Goal: Task Accomplishment & Management: Use online tool/utility

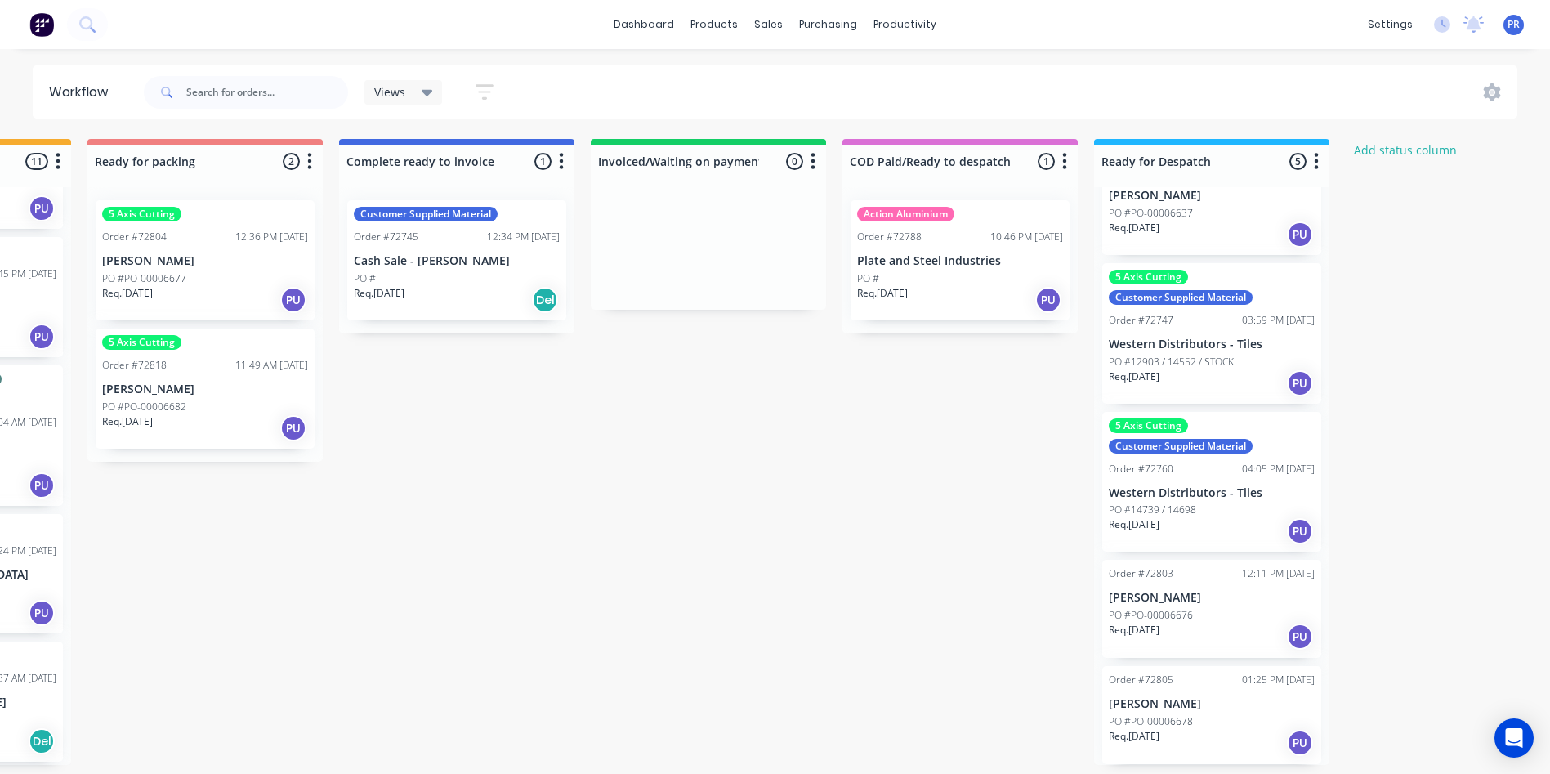
scroll to position [0, 1233]
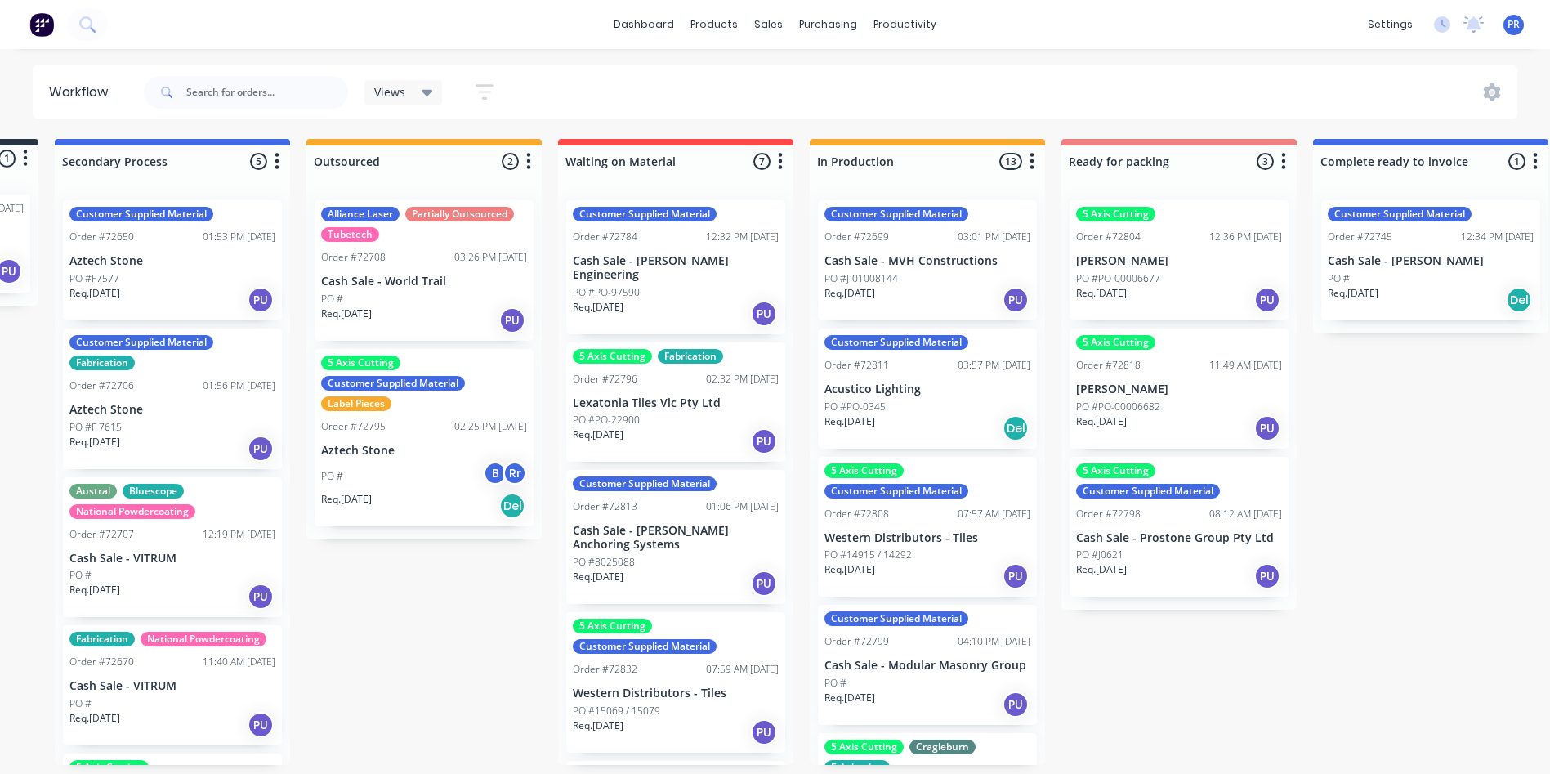
scroll to position [0, 247]
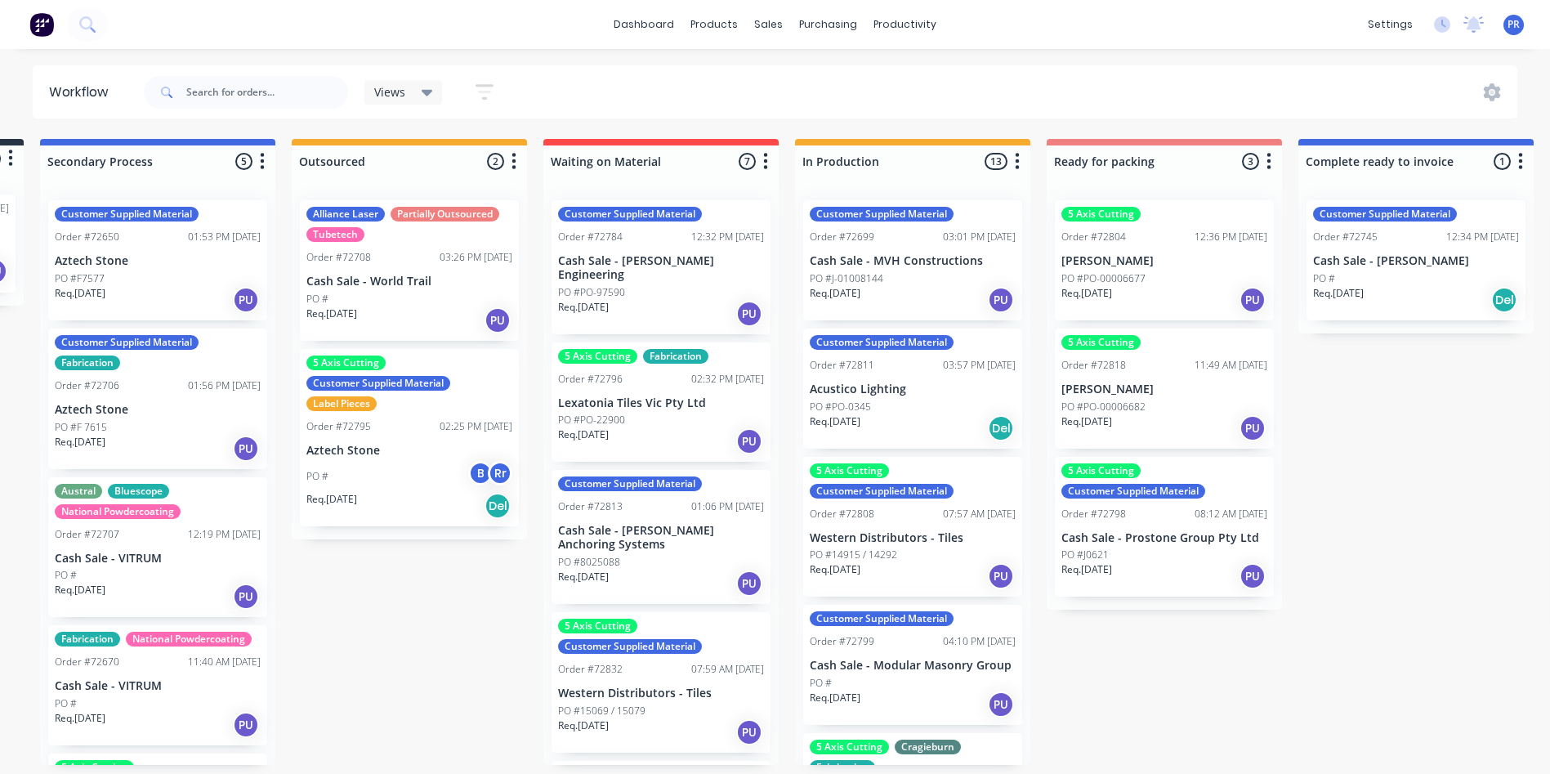
click at [1154, 563] on div "Req. [DATE] PU" at bounding box center [1165, 576] width 206 height 28
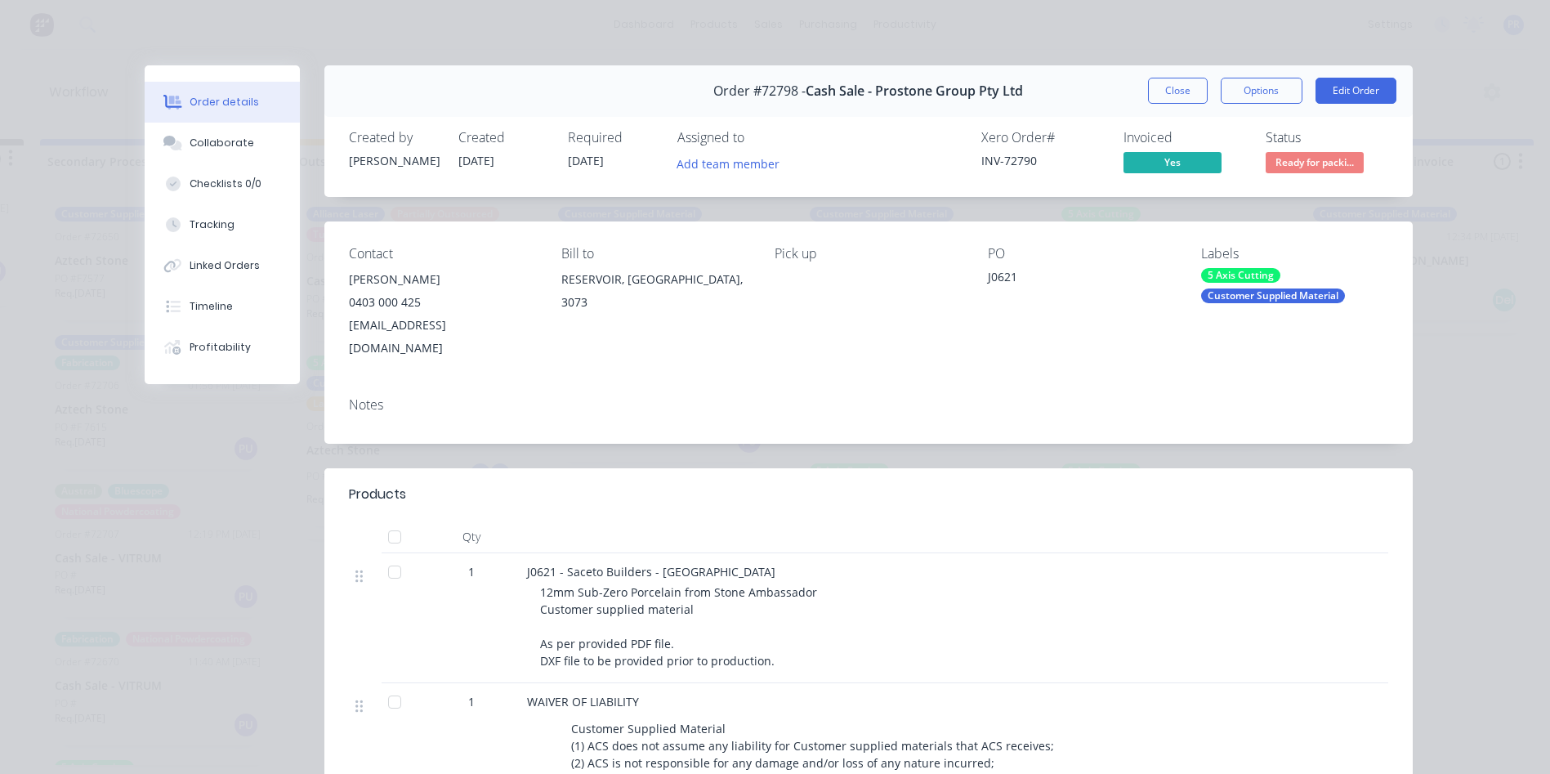
click at [1281, 153] on span "Ready for packi..." at bounding box center [1315, 162] width 98 height 20
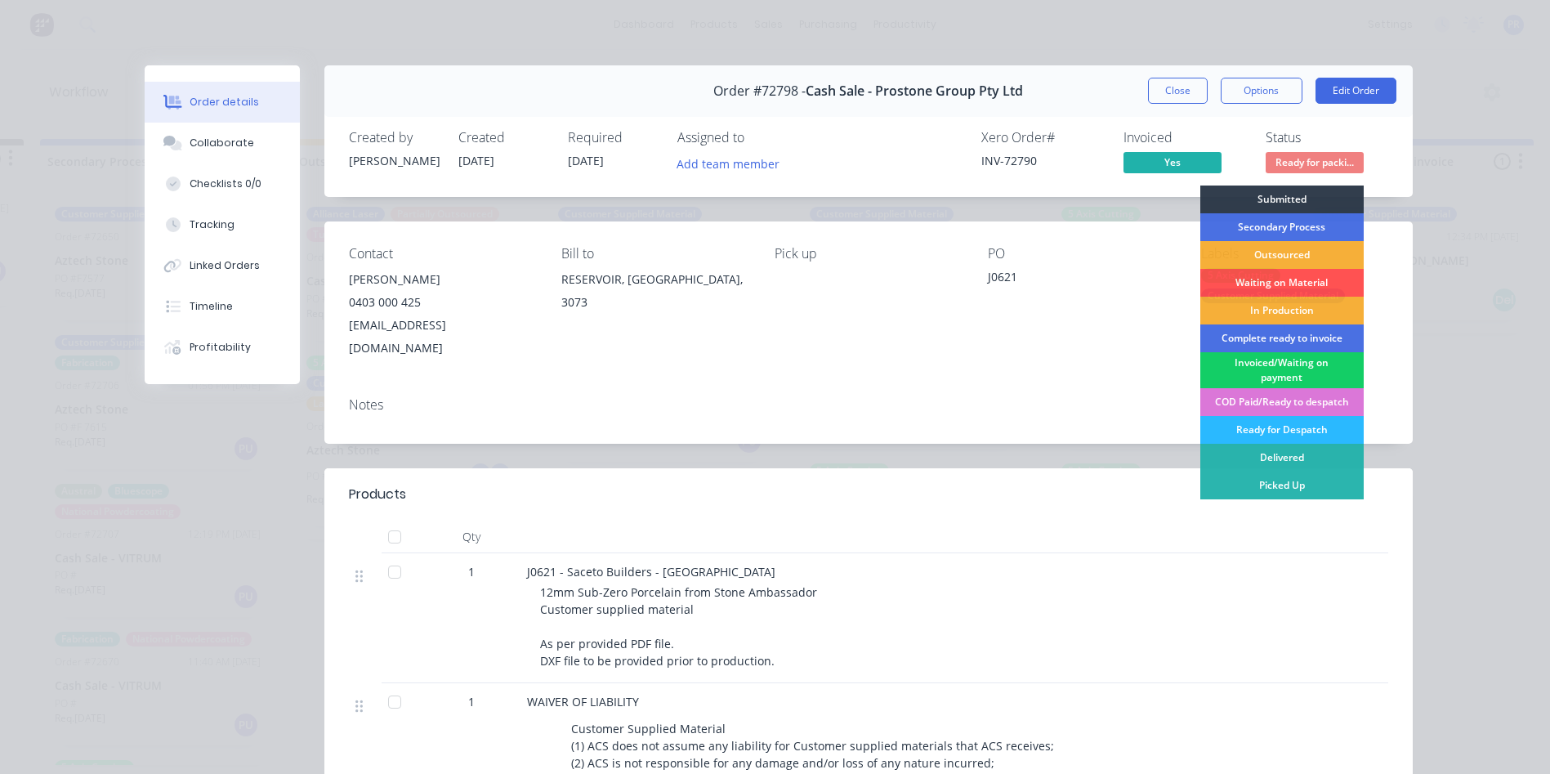
click at [1272, 367] on div "Invoiced/Waiting on payment" at bounding box center [1282, 370] width 163 height 36
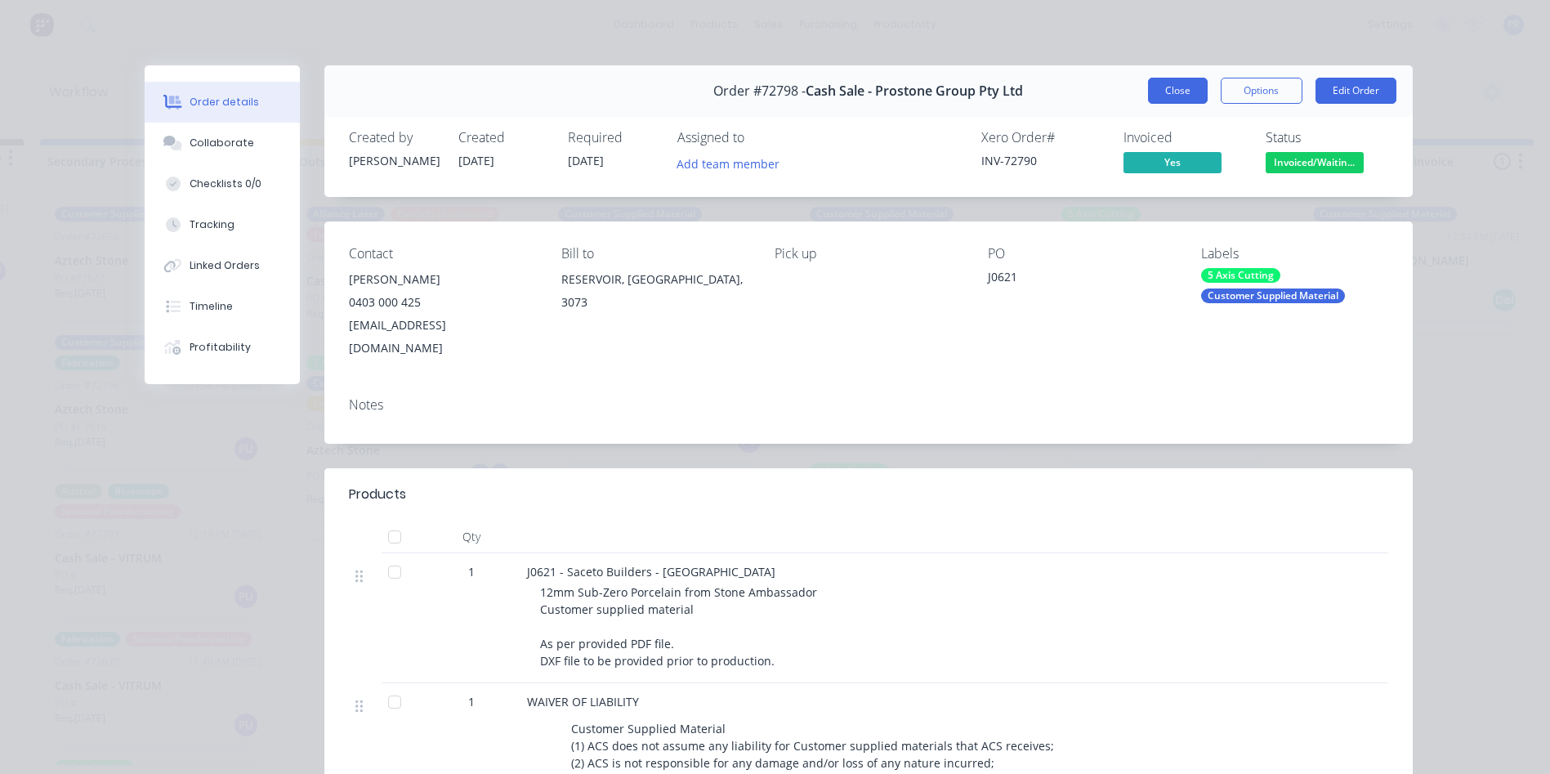
click at [1186, 89] on button "Close" at bounding box center [1178, 91] width 60 height 26
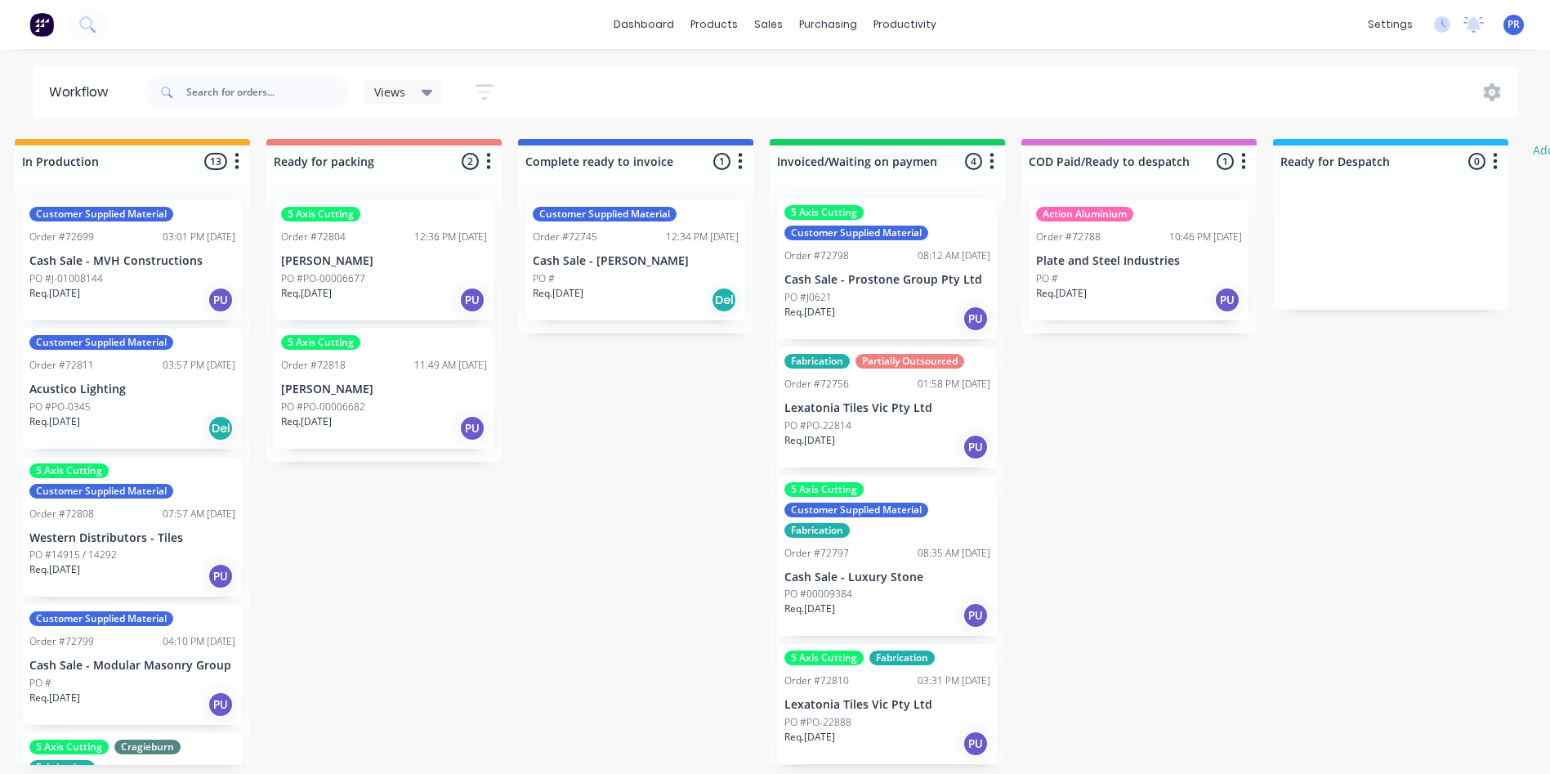
scroll to position [0, 0]
click at [899, 328] on div "Req. [DATE] PU" at bounding box center [888, 321] width 206 height 28
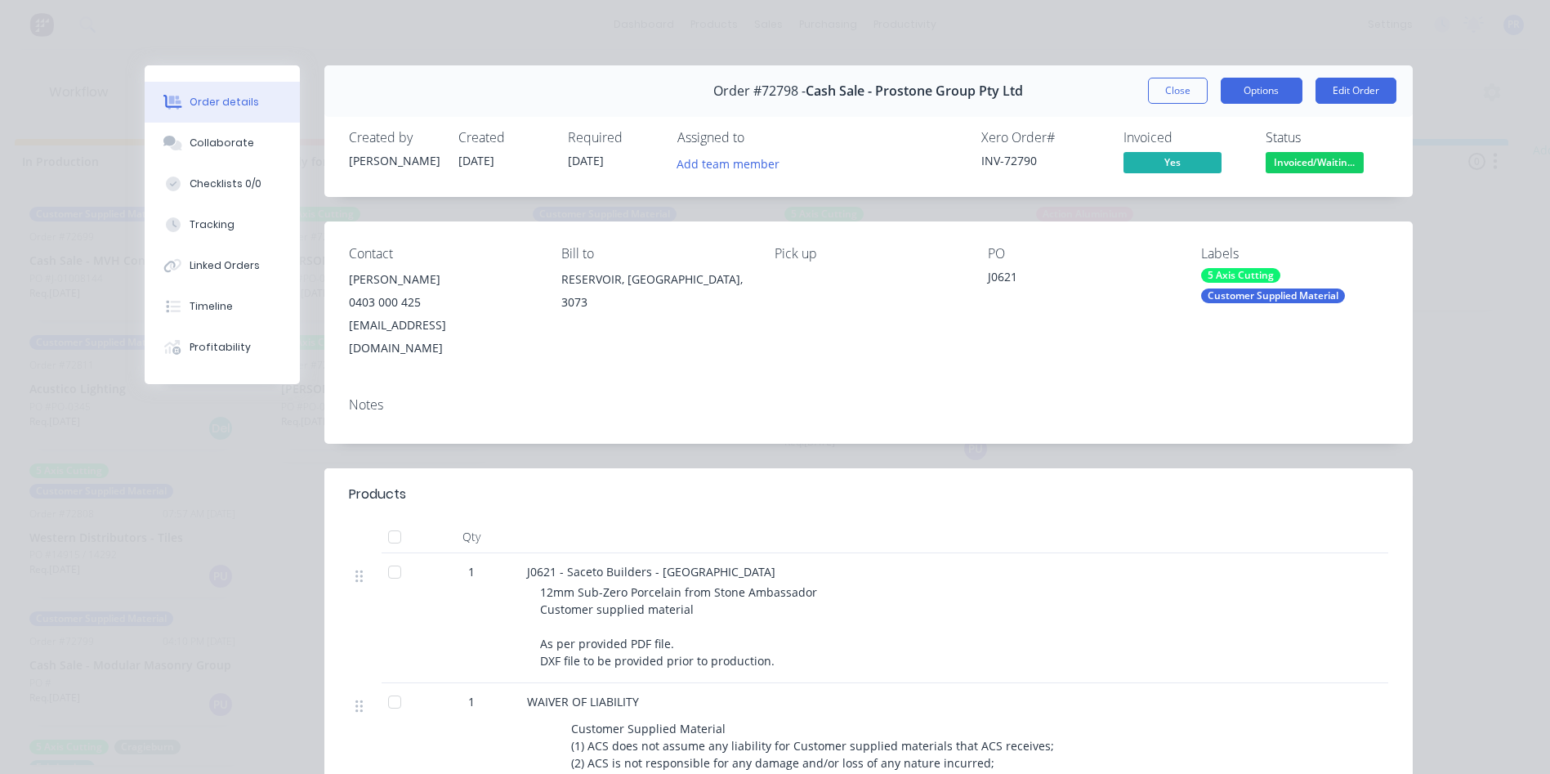
click at [1243, 101] on button "Options" at bounding box center [1262, 91] width 82 height 26
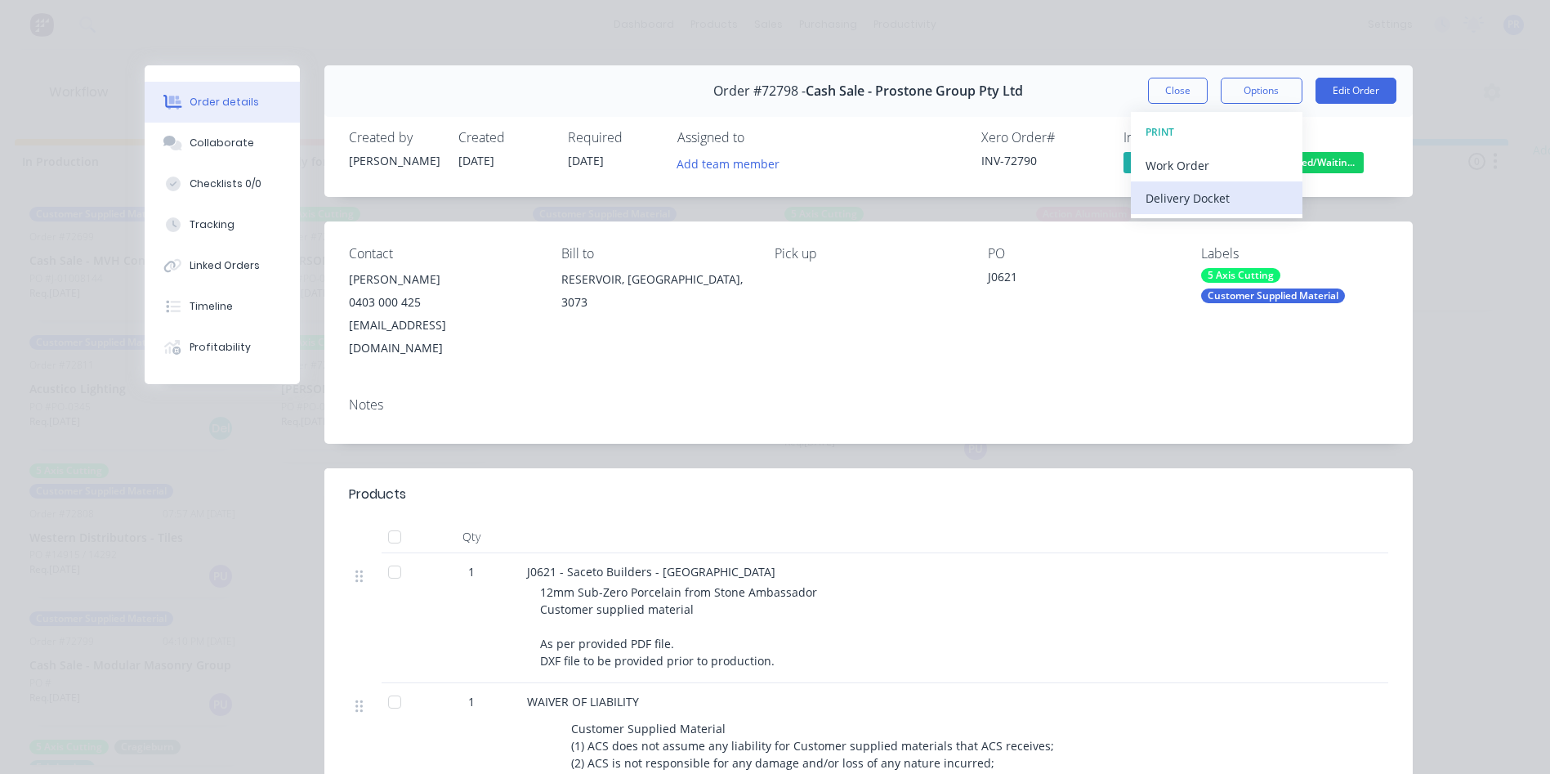
click at [1192, 205] on div "Delivery Docket" at bounding box center [1217, 198] width 142 height 24
click at [1161, 205] on div "Standard" at bounding box center [1217, 198] width 142 height 24
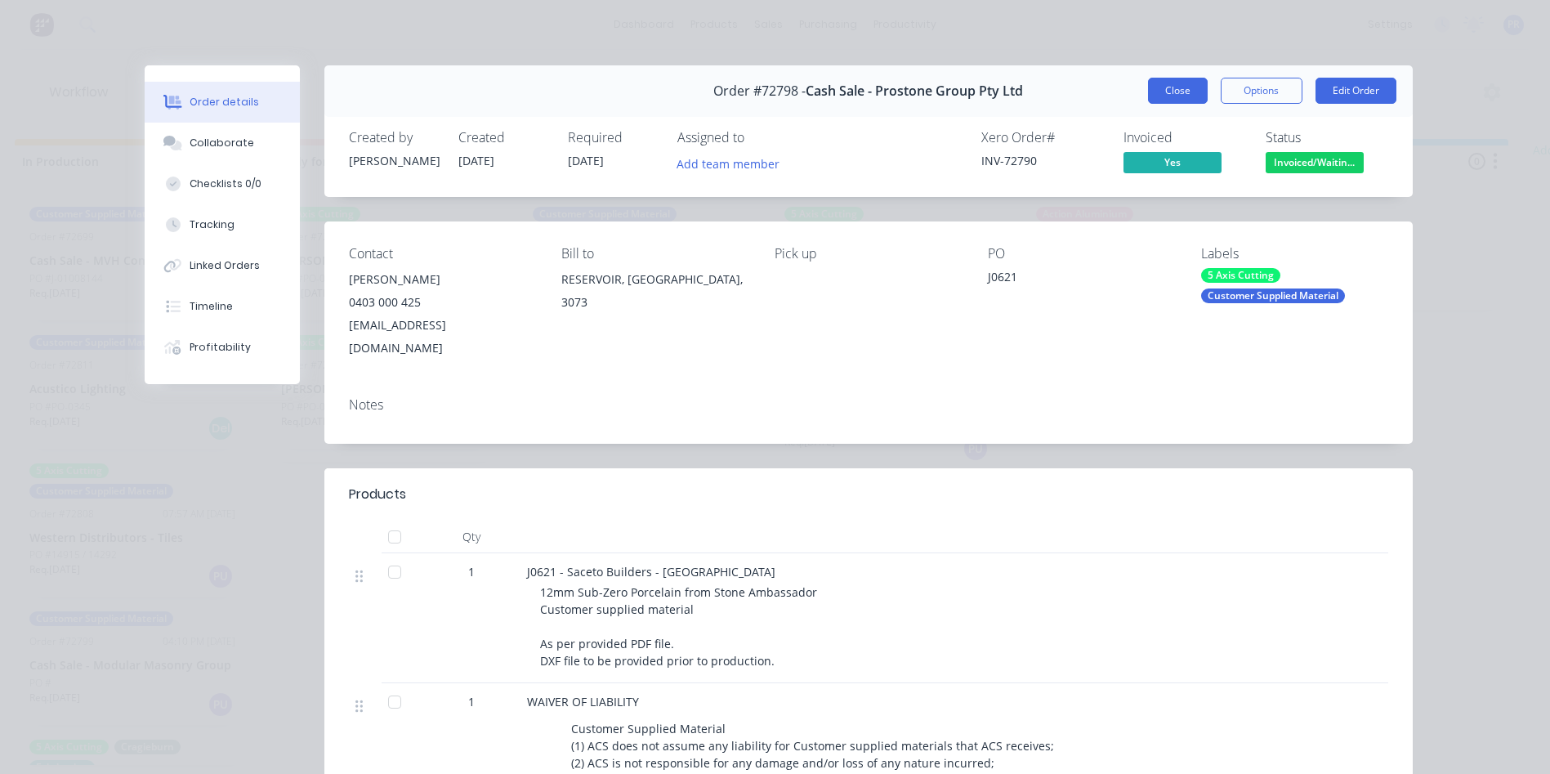
click at [1166, 91] on button "Close" at bounding box center [1178, 91] width 60 height 26
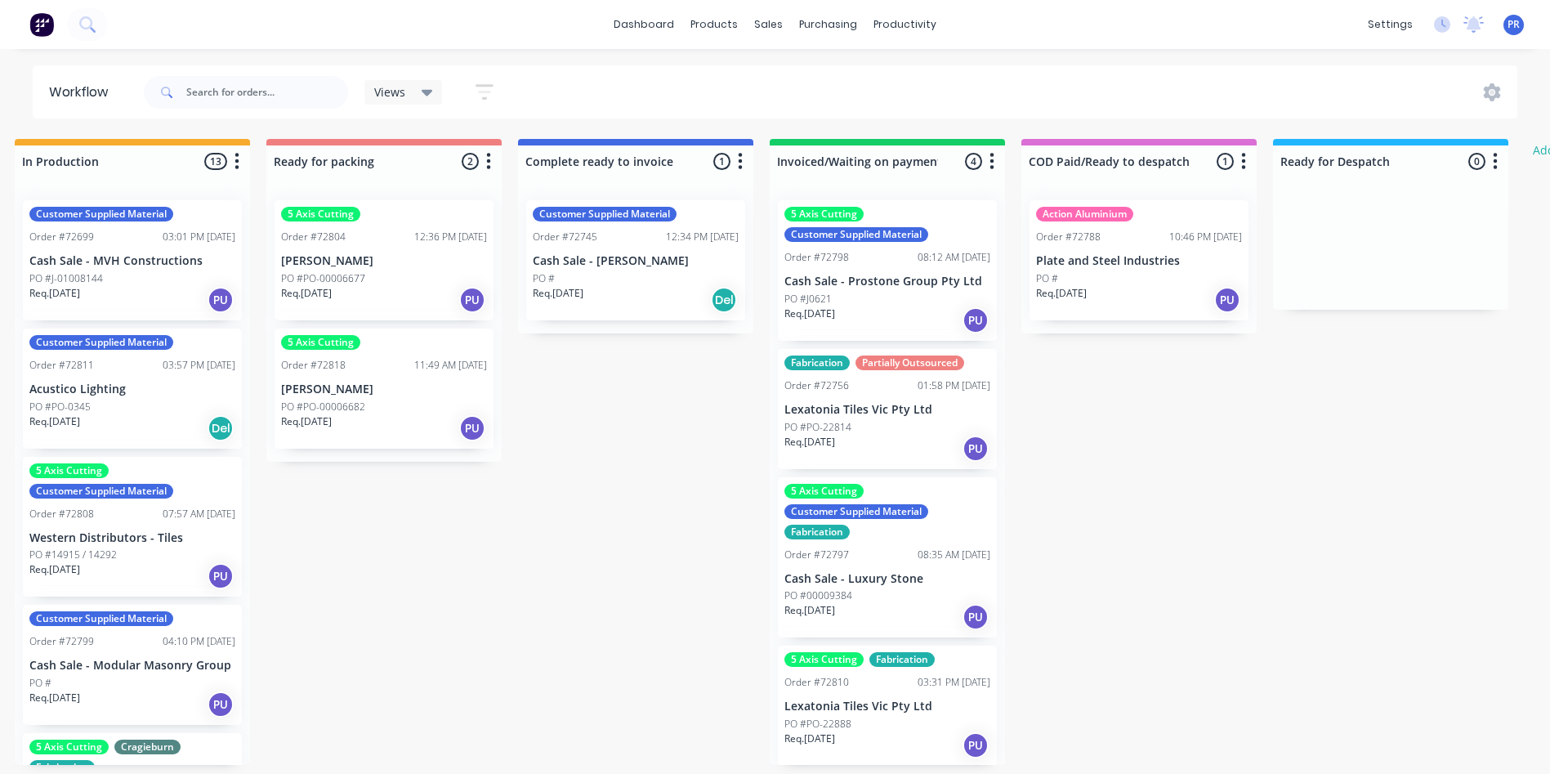
click at [896, 437] on div "Req. [DATE] PU" at bounding box center [888, 449] width 206 height 28
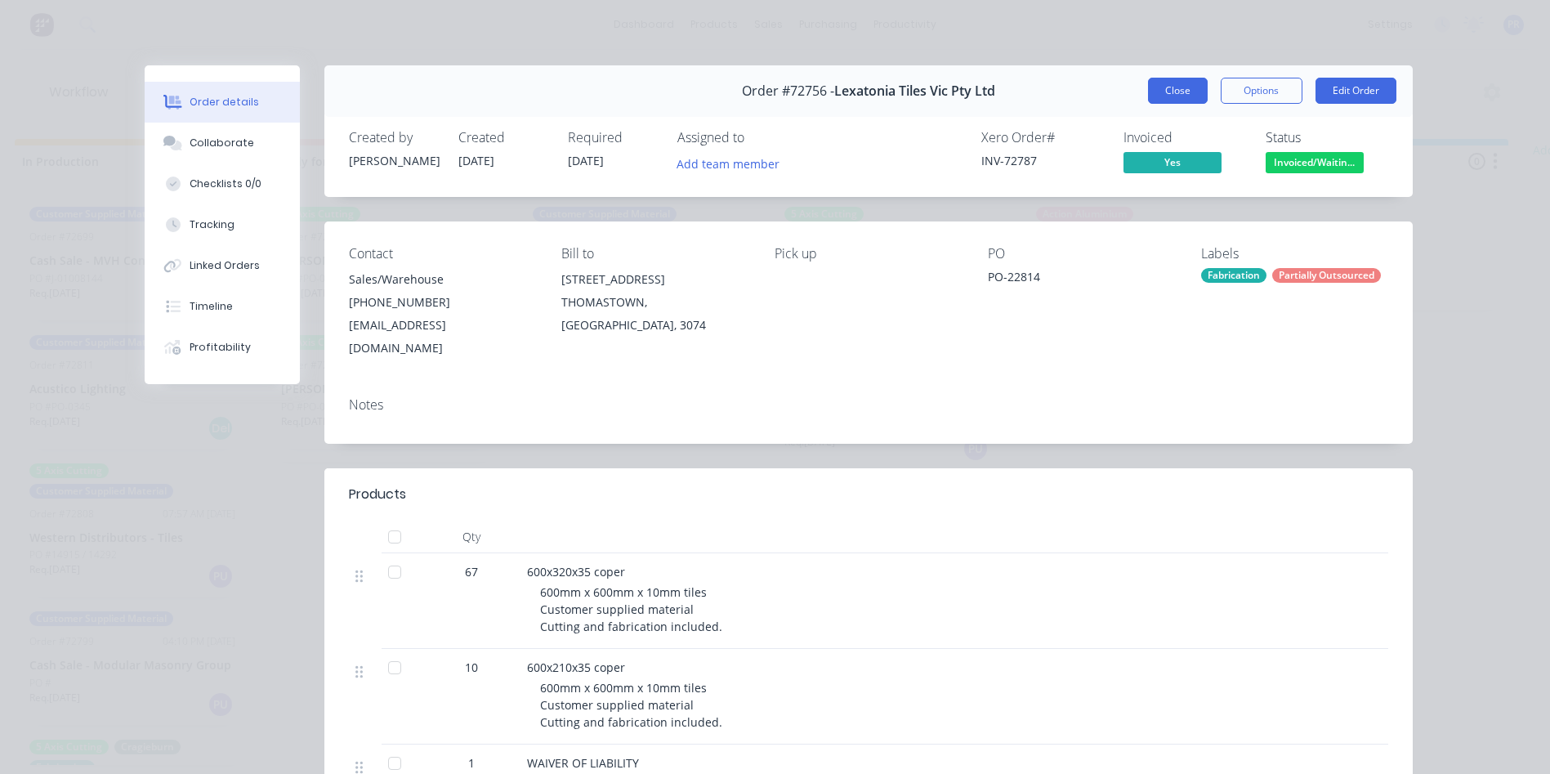
click at [1180, 95] on button "Close" at bounding box center [1178, 91] width 60 height 26
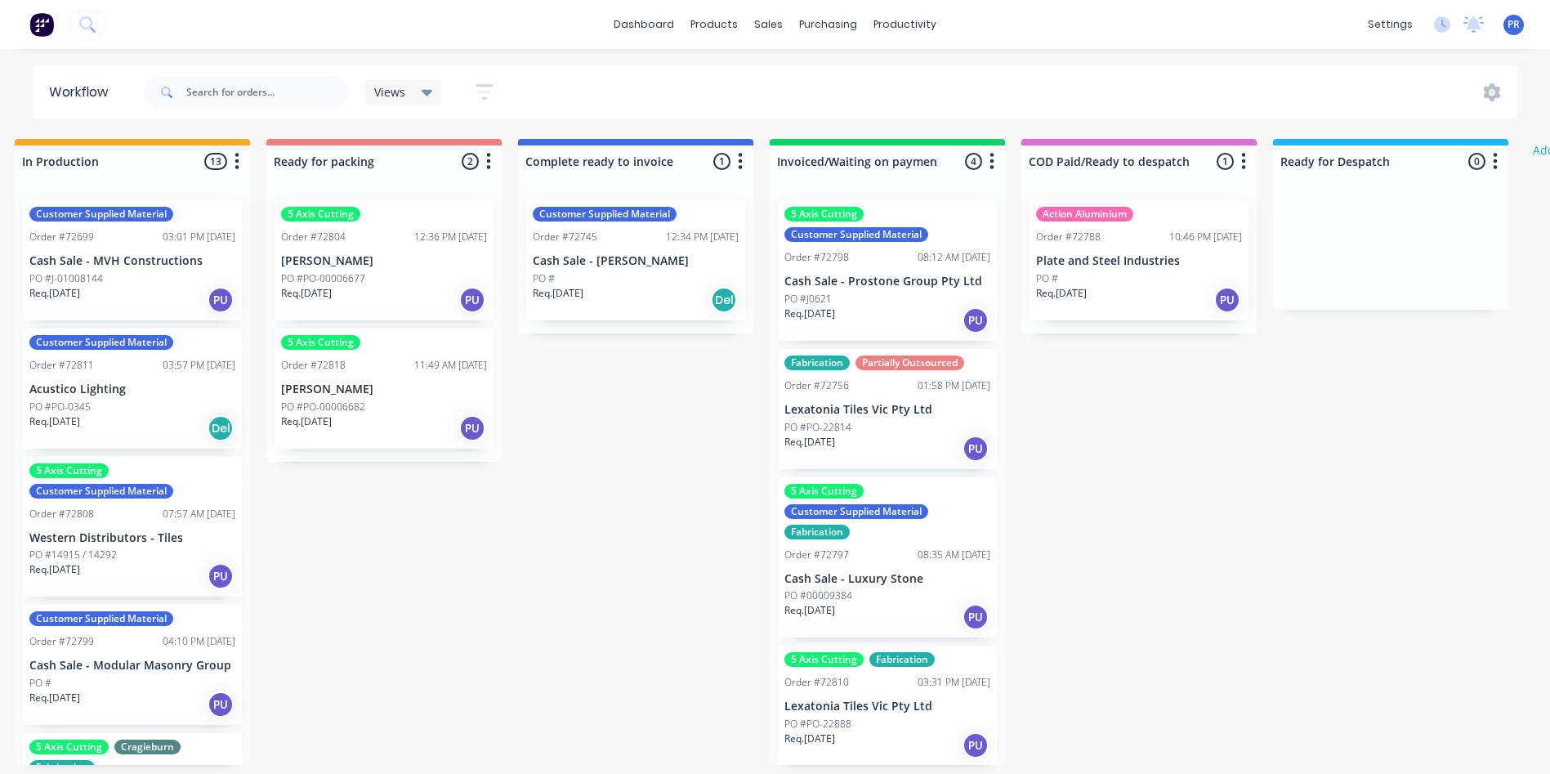
scroll to position [2, 0]
click at [901, 736] on div "Req. [DATE] PU" at bounding box center [888, 744] width 206 height 28
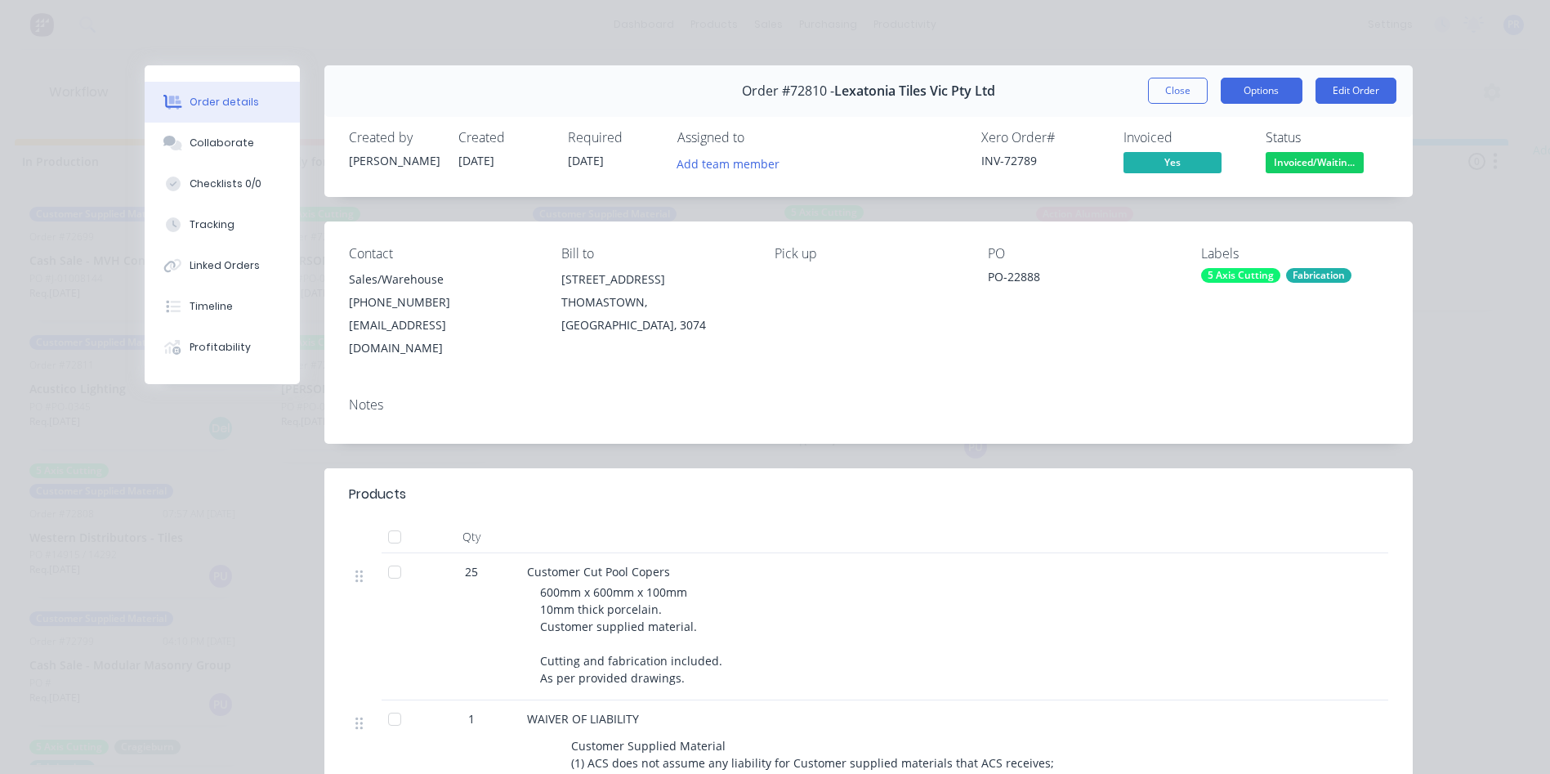
click at [1286, 89] on button "Options" at bounding box center [1262, 91] width 82 height 26
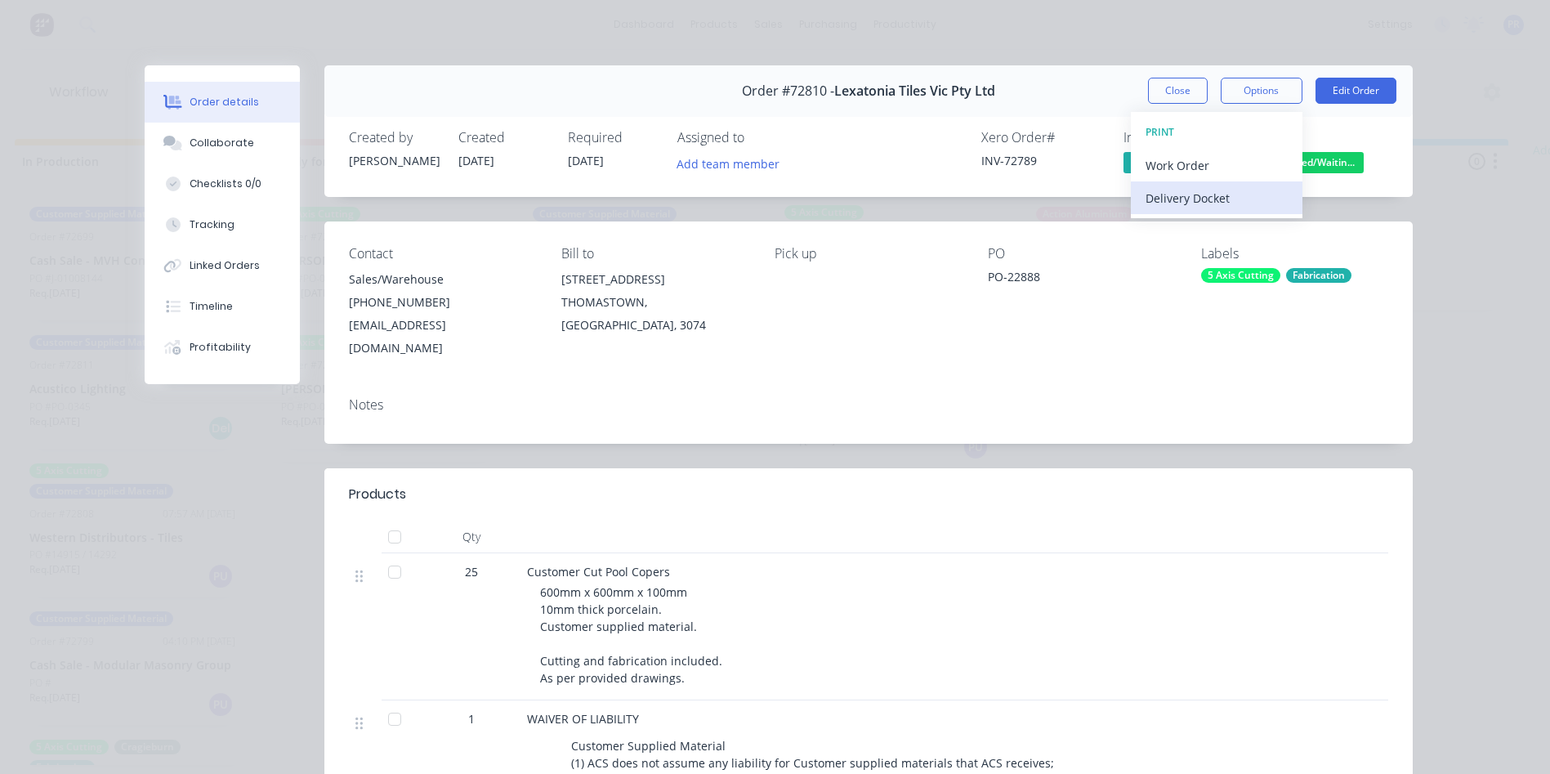
click at [1158, 195] on div "Delivery Docket" at bounding box center [1217, 198] width 142 height 24
click at [1157, 198] on div "Standard" at bounding box center [1217, 198] width 142 height 24
click at [1171, 92] on button "Close" at bounding box center [1178, 91] width 60 height 26
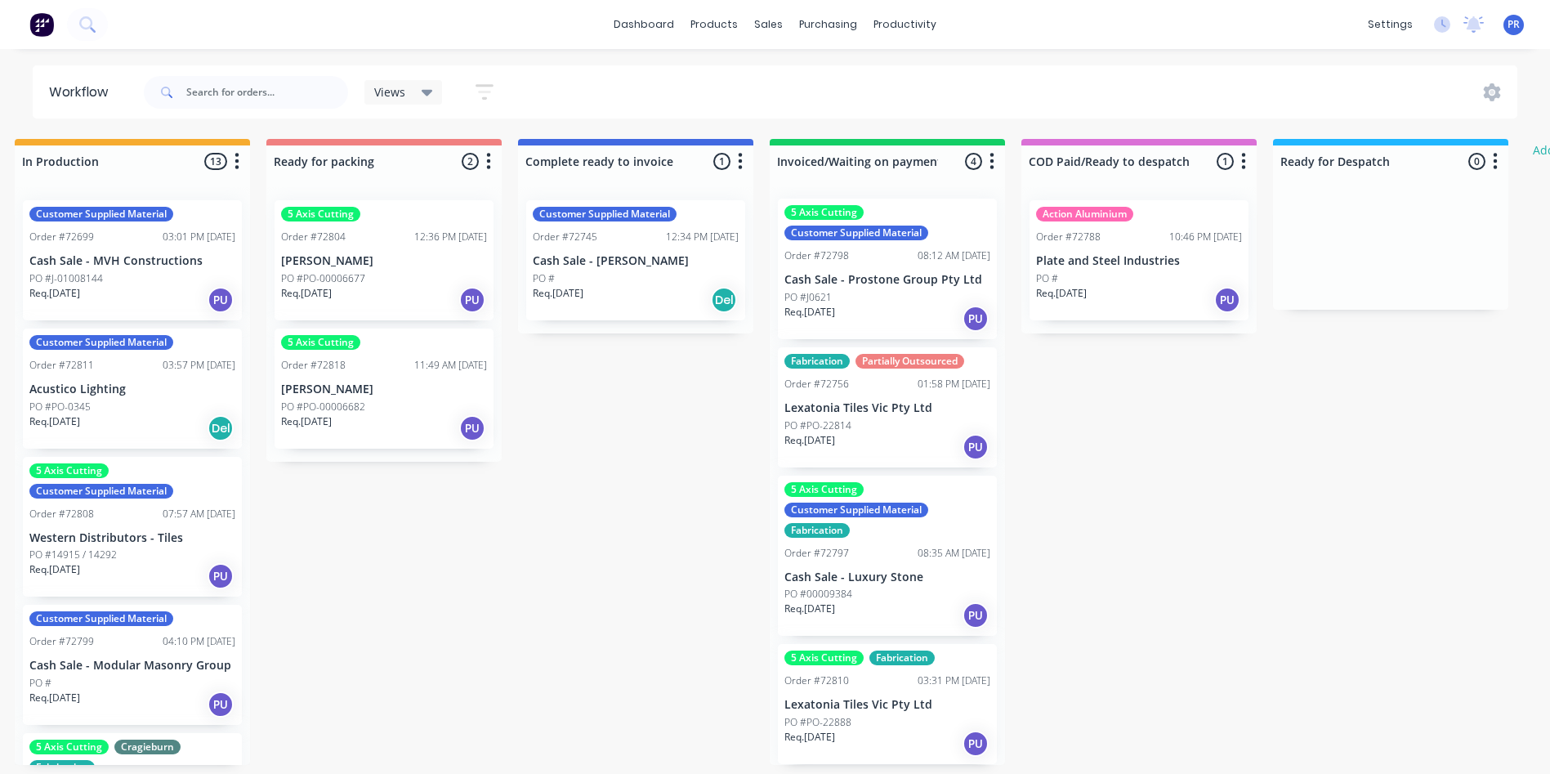
click at [884, 618] on div "Req. [DATE] PU" at bounding box center [888, 616] width 206 height 28
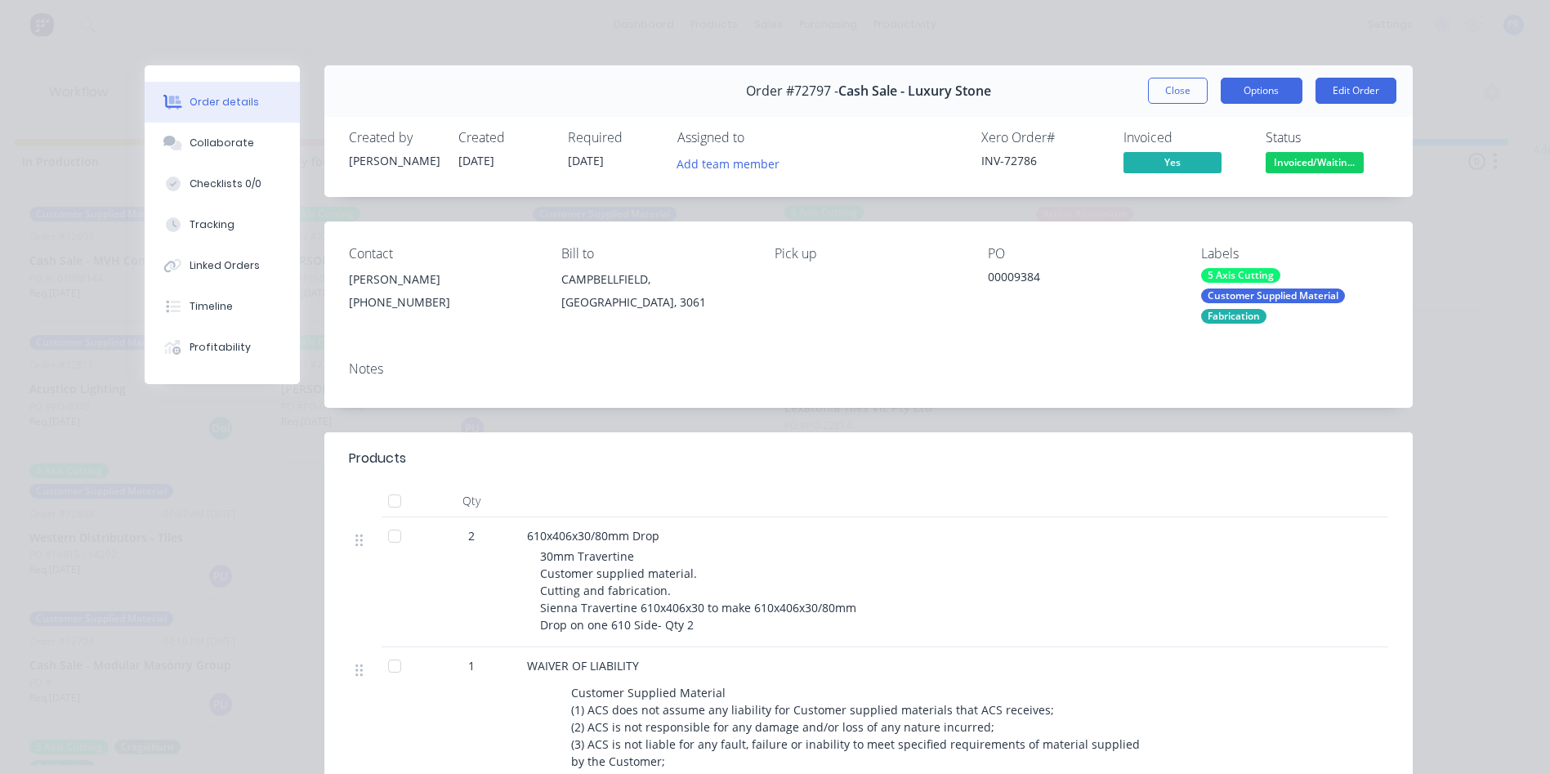
click at [1235, 83] on button "Options" at bounding box center [1262, 91] width 82 height 26
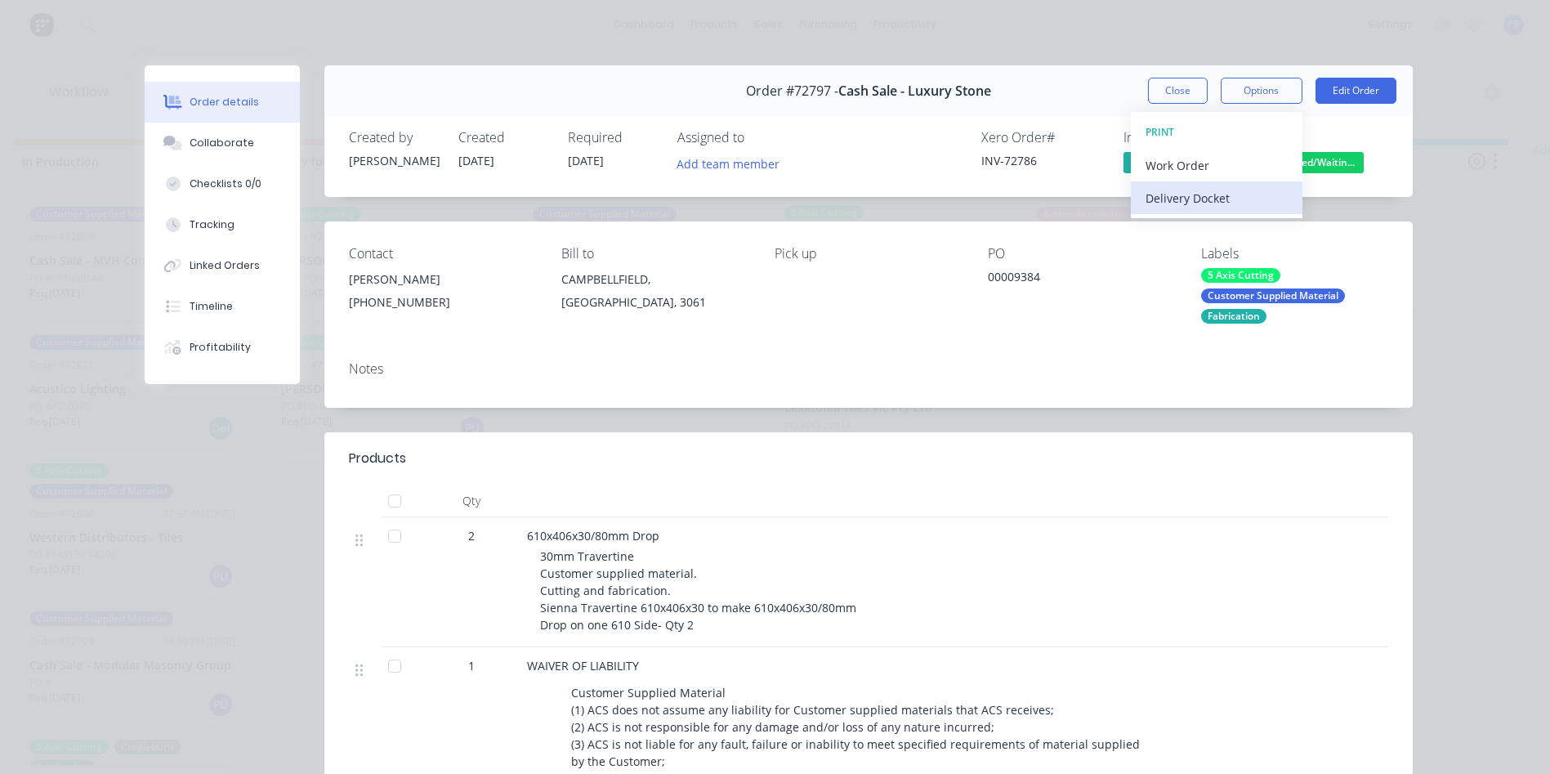
click at [1151, 200] on div "Delivery Docket" at bounding box center [1217, 198] width 142 height 24
click at [1158, 204] on div "Standard" at bounding box center [1217, 198] width 142 height 24
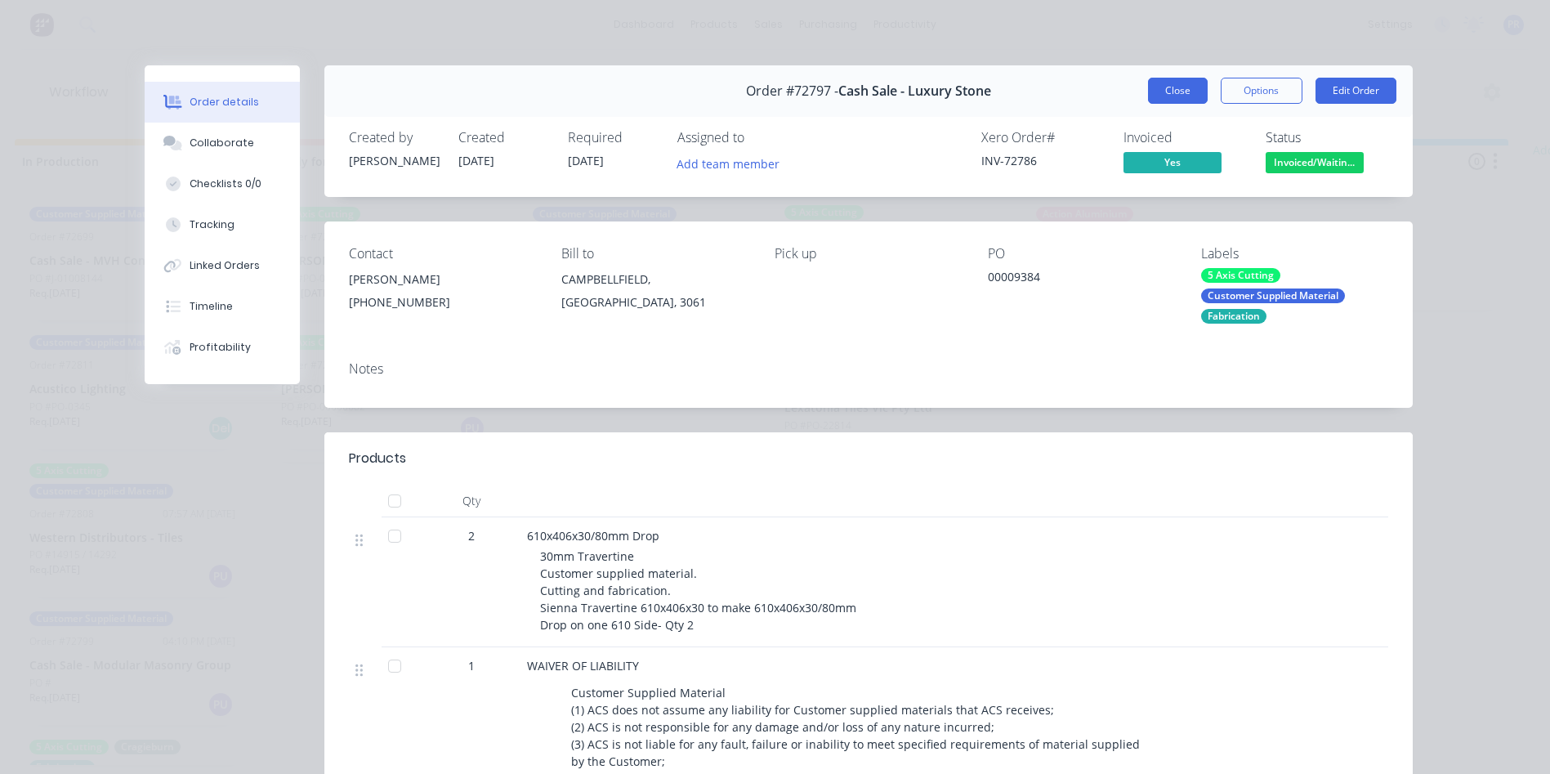
click at [1167, 83] on button "Close" at bounding box center [1178, 91] width 60 height 26
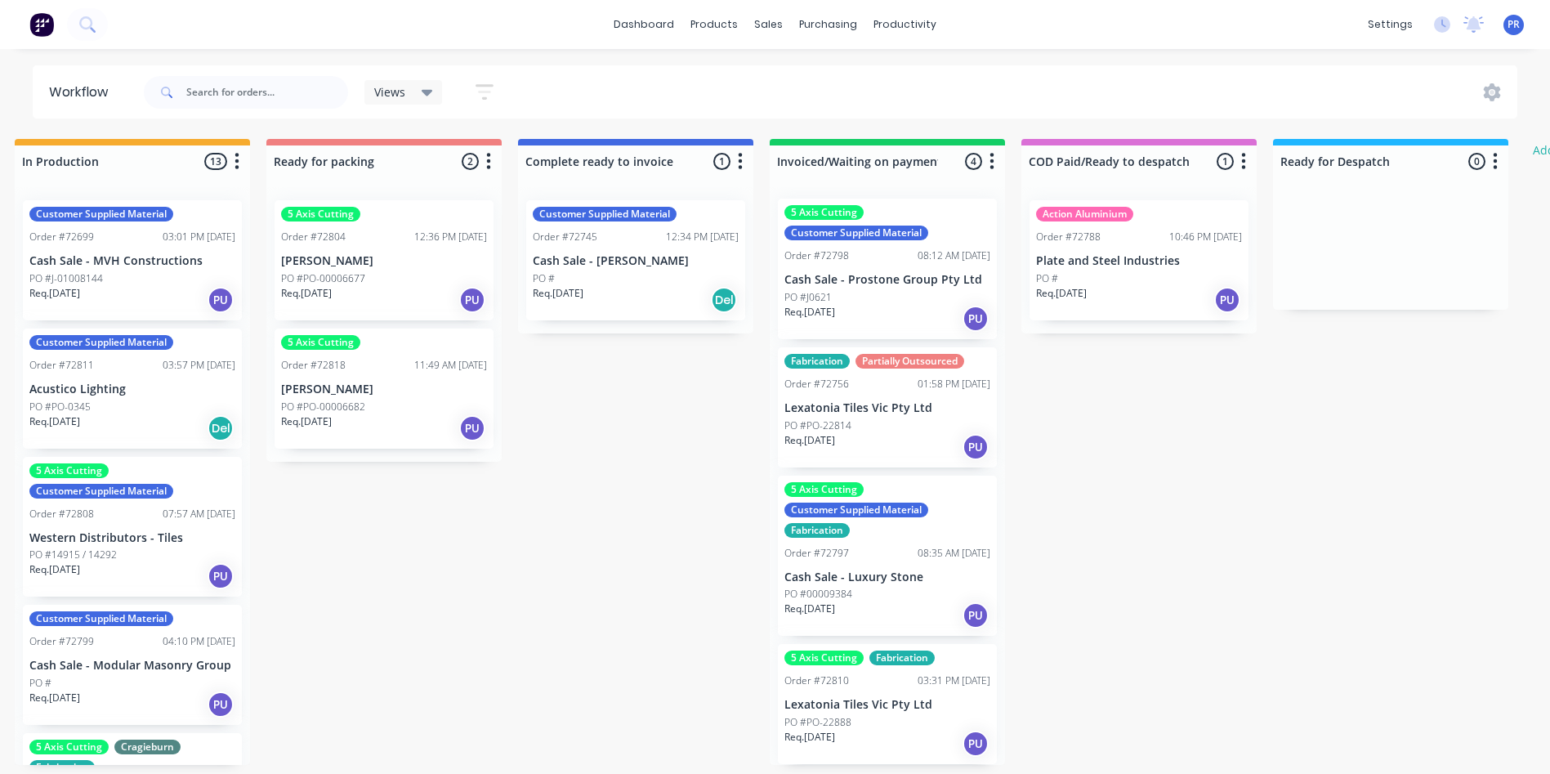
click at [892, 736] on div "Req. [DATE] PU" at bounding box center [888, 744] width 206 height 28
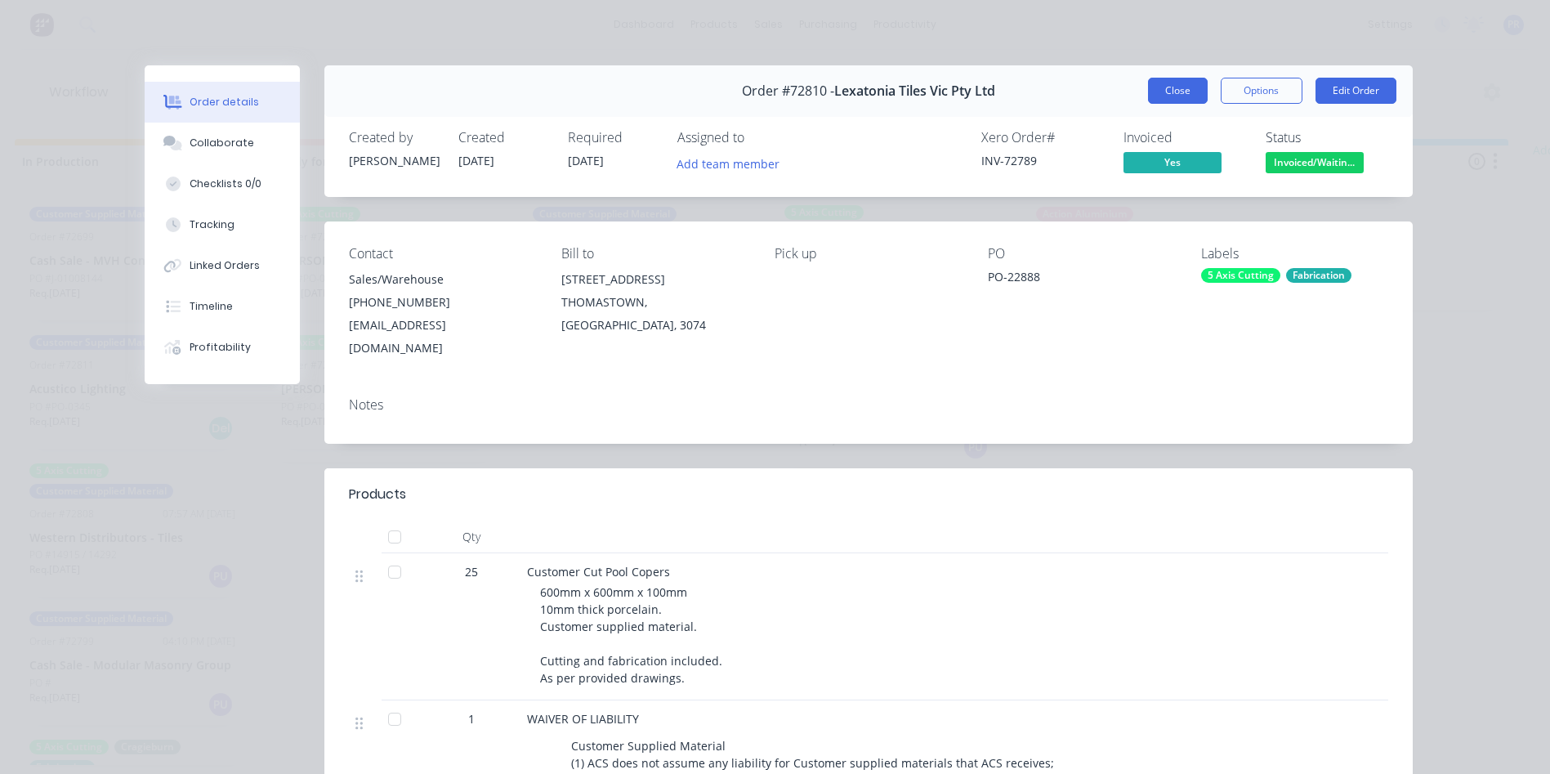
click at [1159, 90] on button "Close" at bounding box center [1178, 91] width 60 height 26
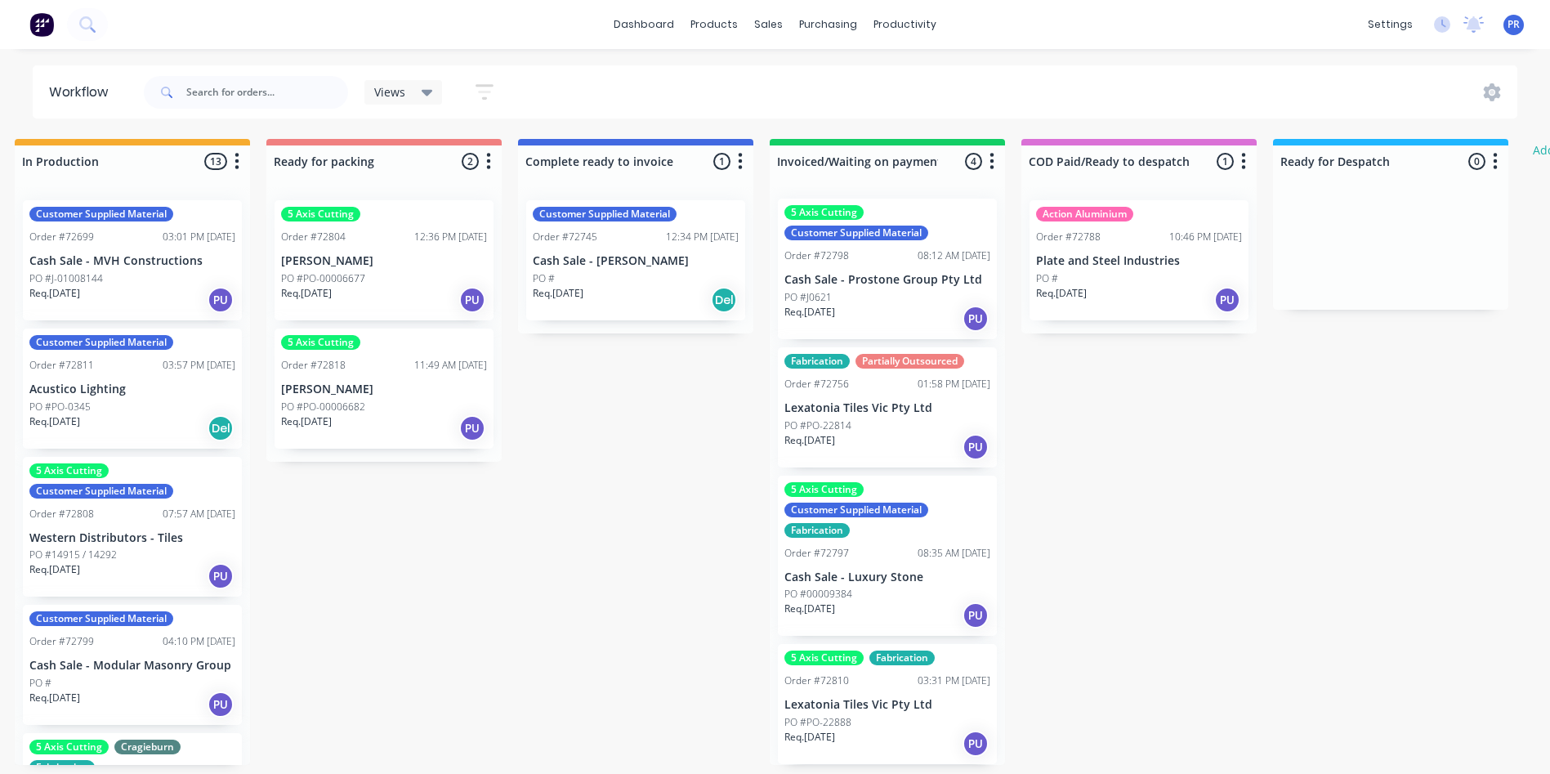
click at [907, 732] on div "Req. [DATE] PU" at bounding box center [888, 744] width 206 height 28
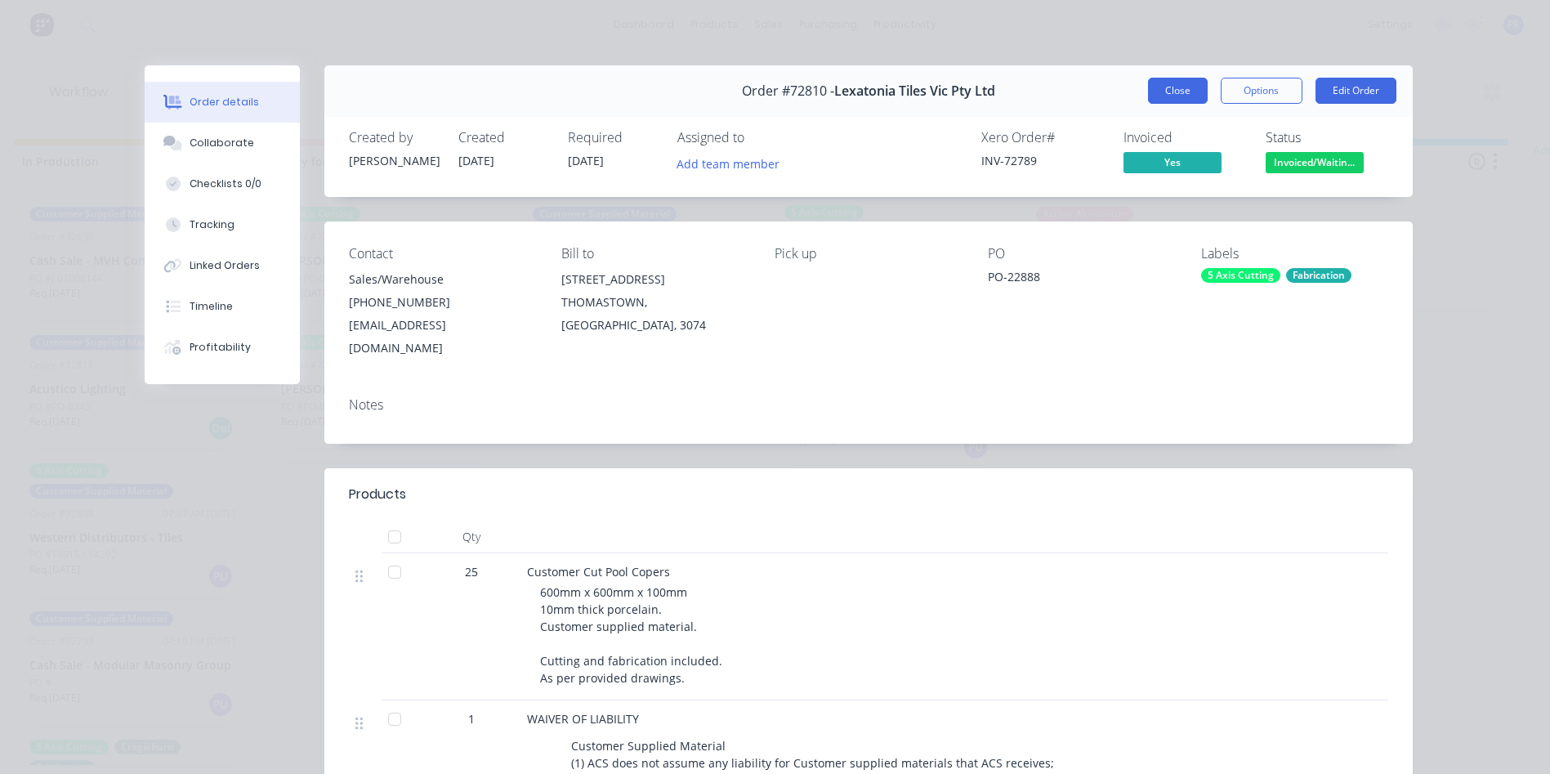
click at [1159, 91] on button "Close" at bounding box center [1178, 91] width 60 height 26
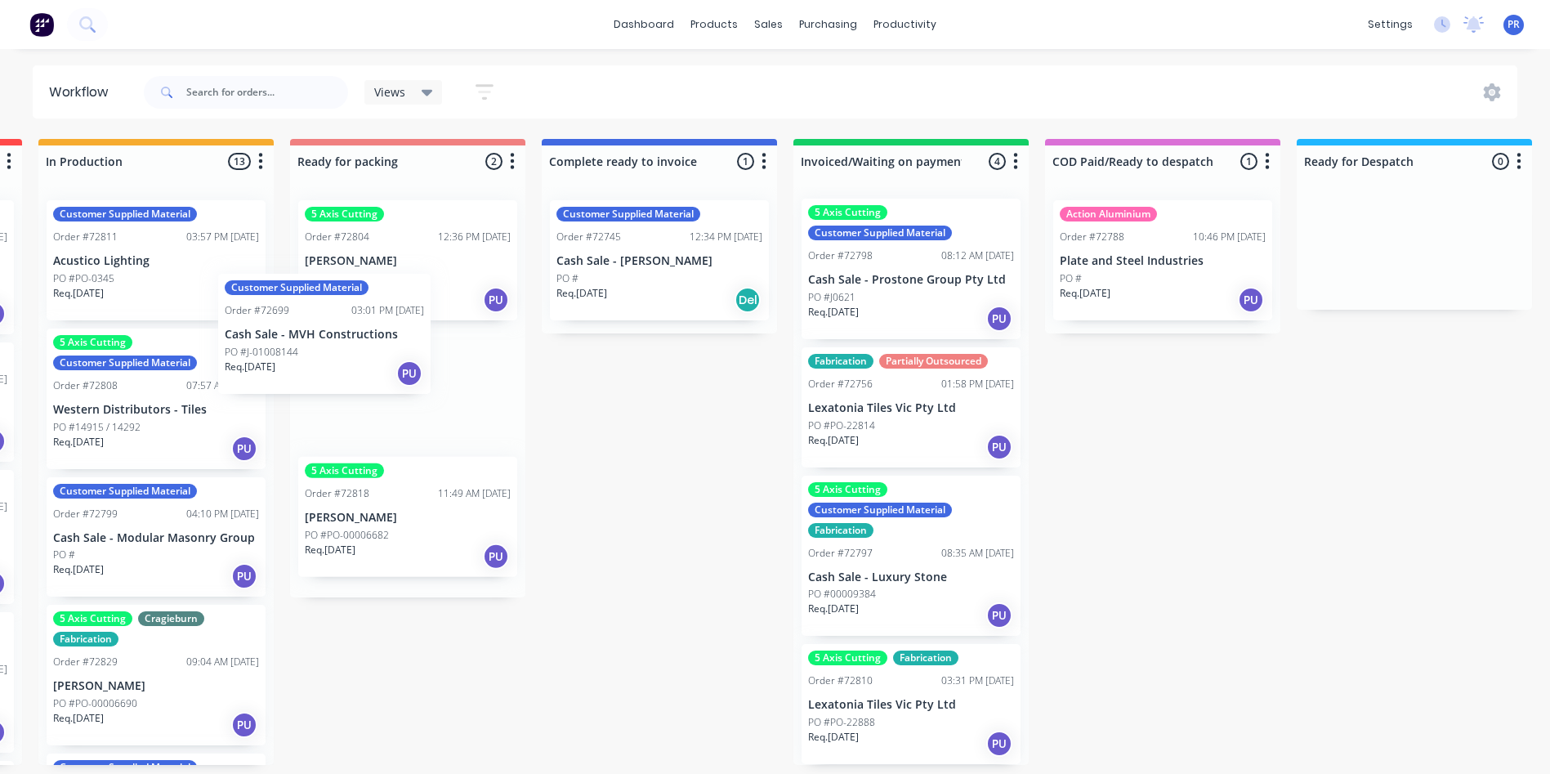
scroll to position [0, 996]
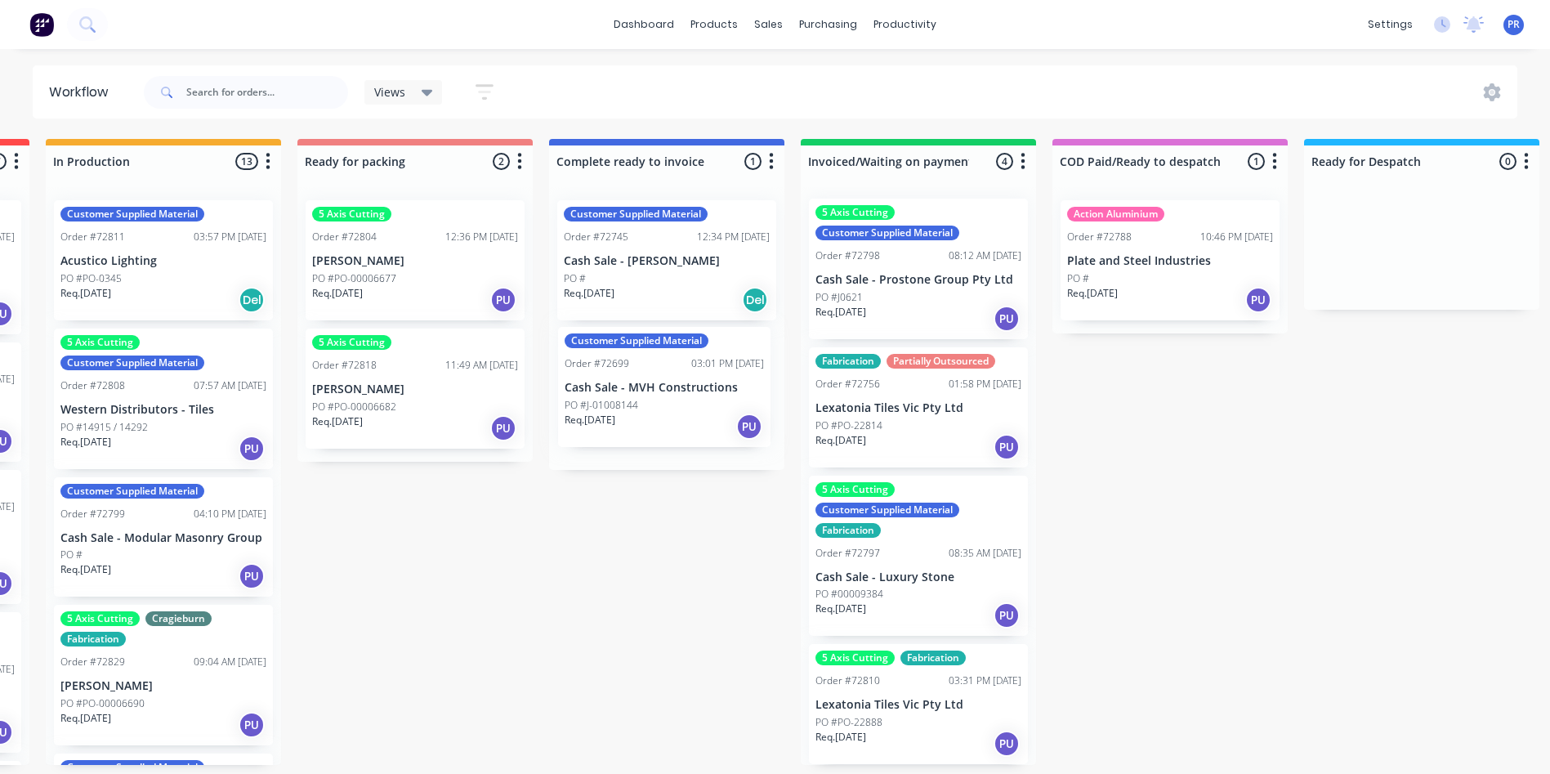
drag, startPoint x: 117, startPoint y: 264, endPoint x: 651, endPoint y: 394, distance: 549.3
click at [651, 395] on div "Submitted 1 Status colour #273444 hex #273444 Save Cancel Summaries Total order…" at bounding box center [472, 452] width 2963 height 626
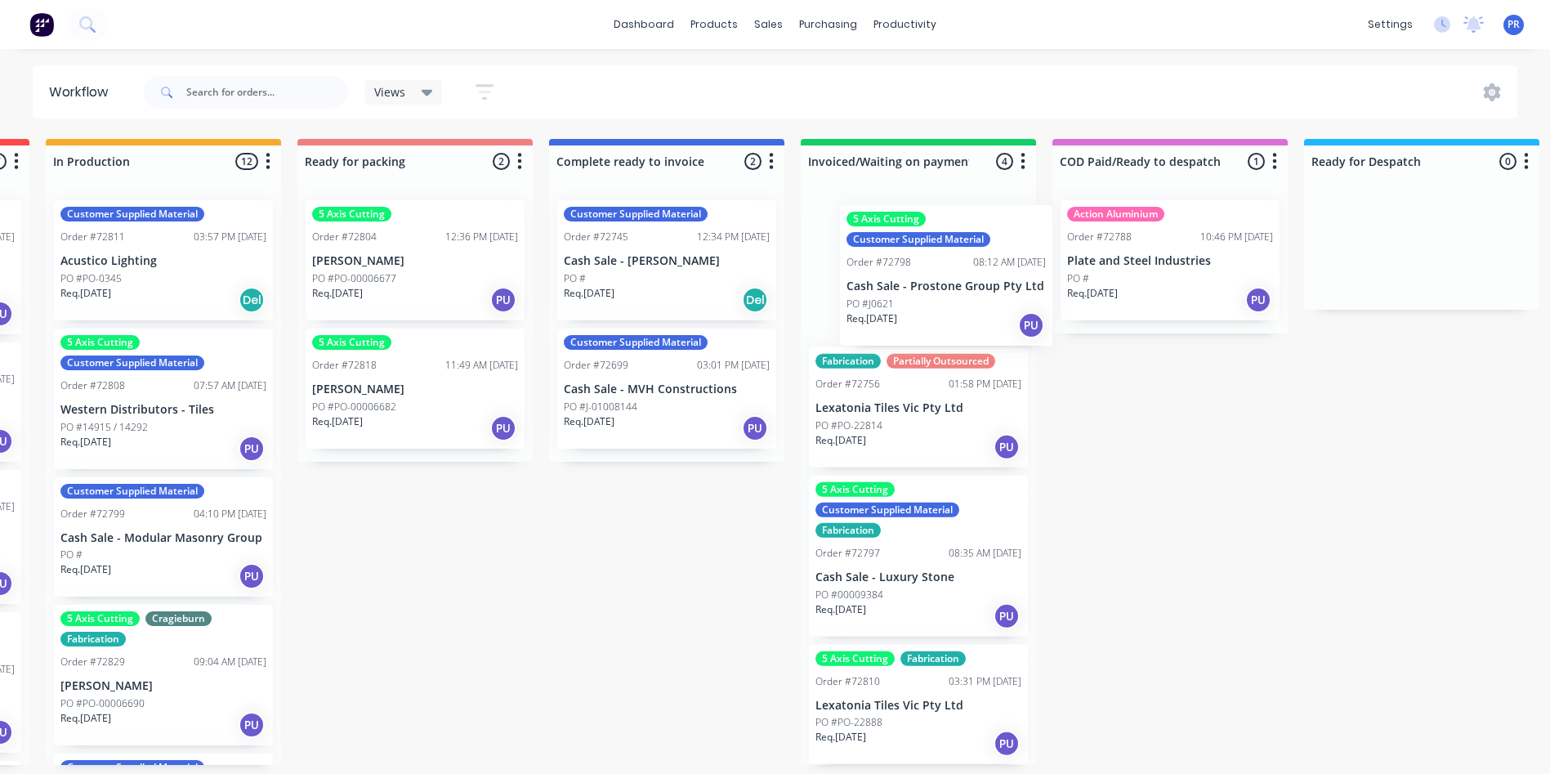
scroll to position [0, 0]
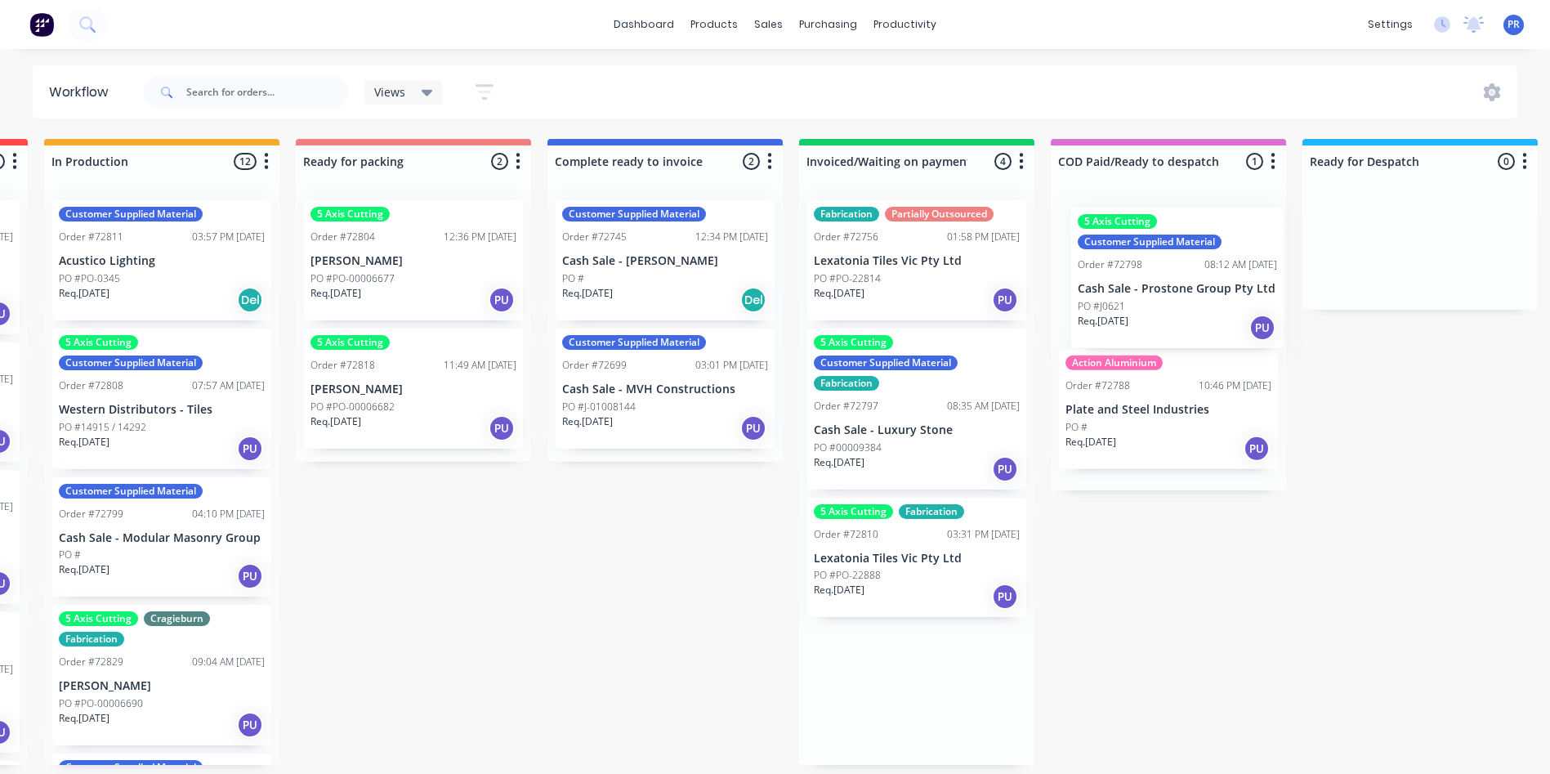
drag, startPoint x: 953, startPoint y: 306, endPoint x: 1225, endPoint y: 317, distance: 272.4
click at [1225, 317] on div "Submitted 1 Status colour #273444 hex #273444 Save Cancel Summaries Total order…" at bounding box center [471, 452] width 2963 height 626
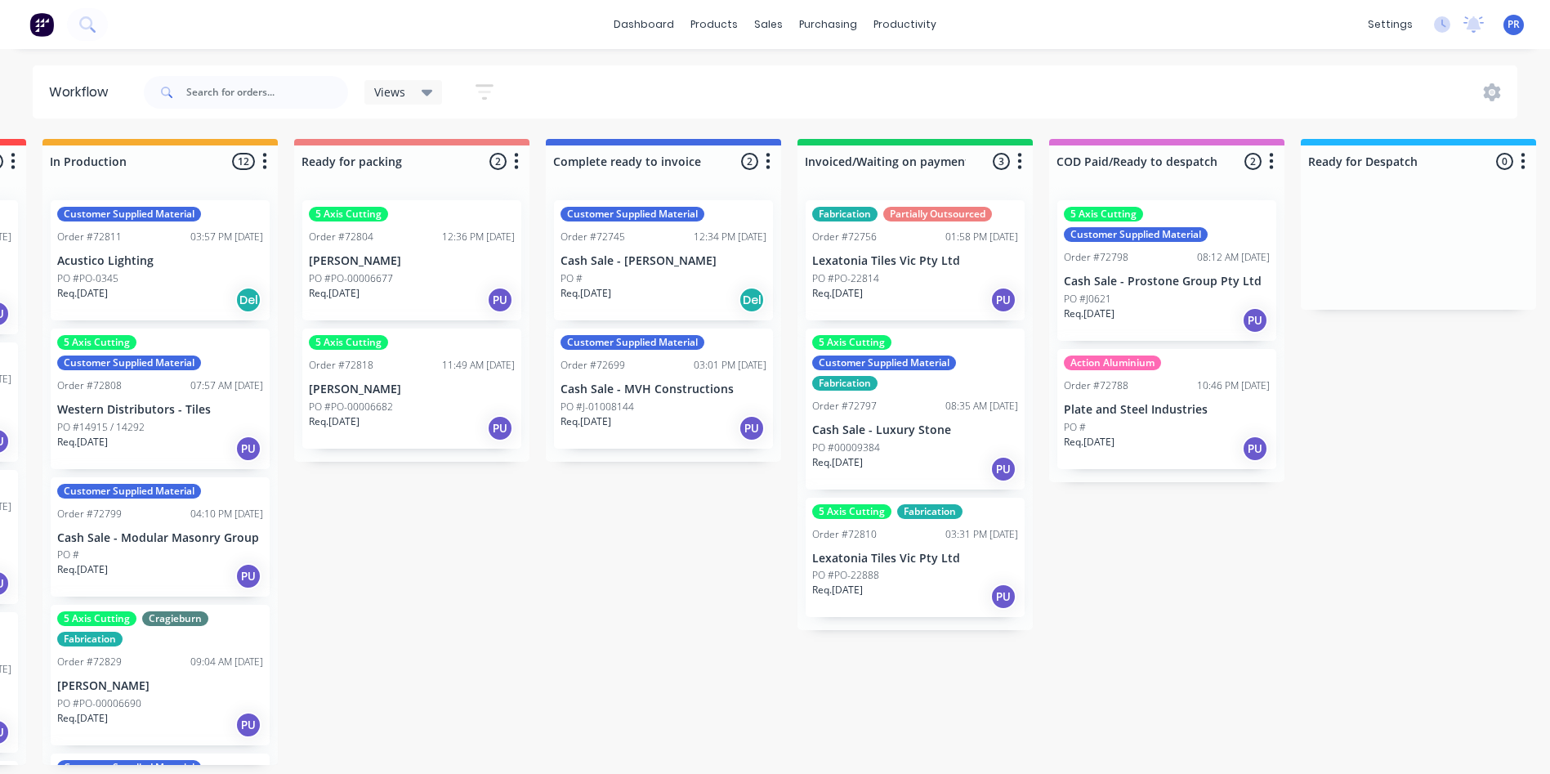
click at [909, 301] on div "Req. [DATE] PU" at bounding box center [915, 300] width 206 height 28
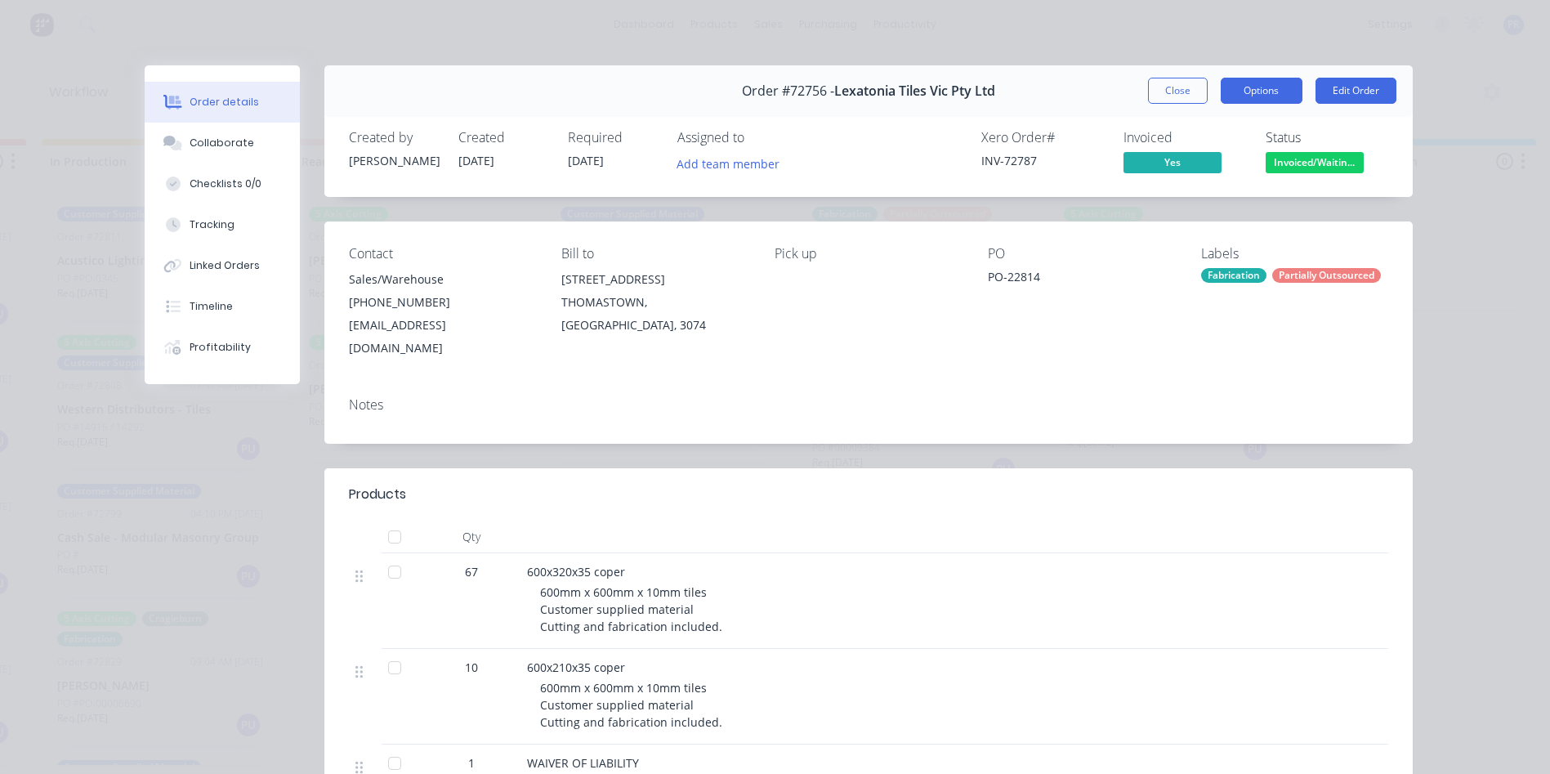
click at [1249, 97] on button "Options" at bounding box center [1262, 91] width 82 height 26
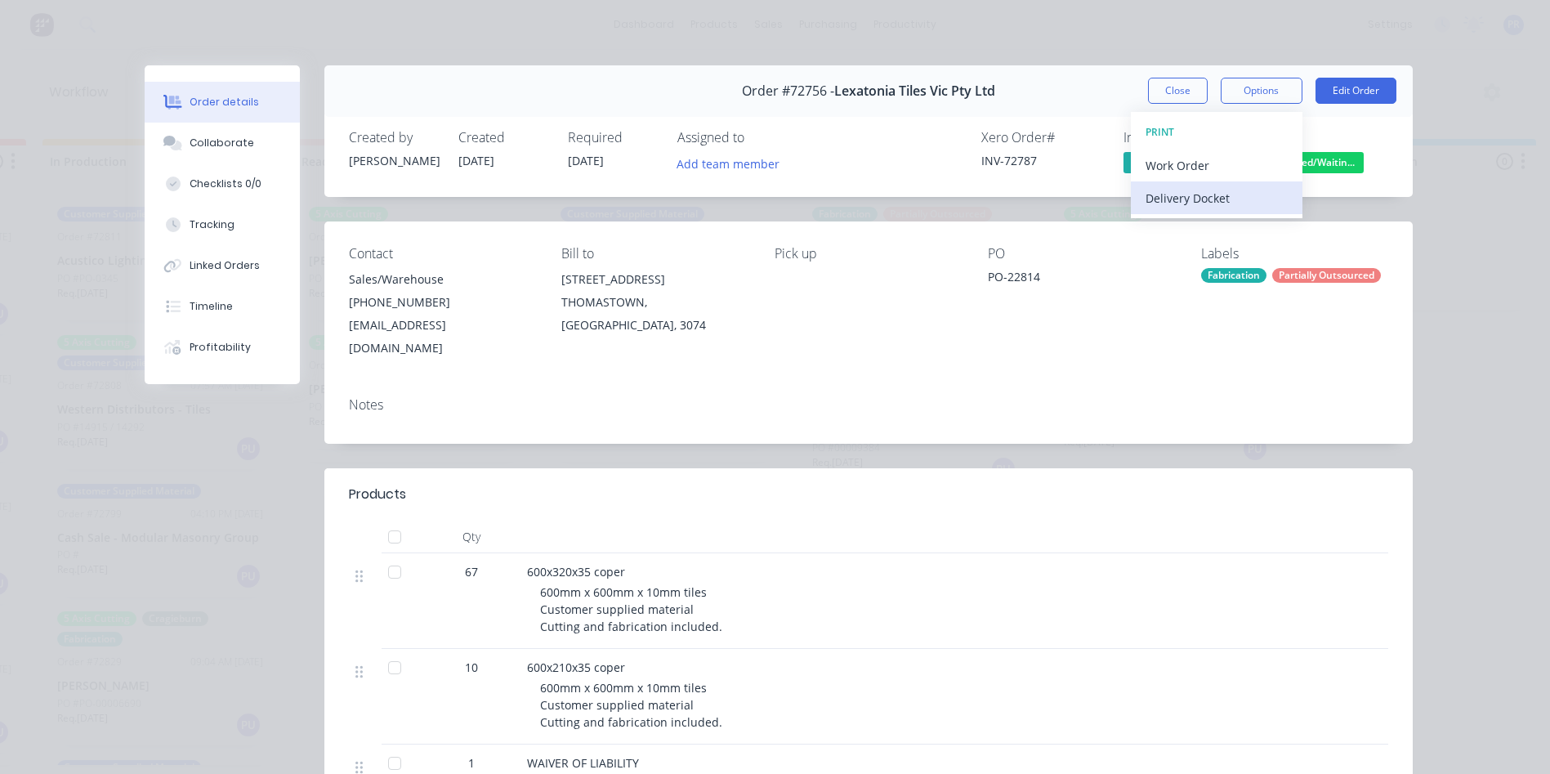
click at [1200, 203] on div "Delivery Docket" at bounding box center [1217, 198] width 142 height 24
click at [1188, 207] on div "Standard" at bounding box center [1217, 198] width 142 height 24
click at [1168, 90] on button "Close" at bounding box center [1178, 91] width 60 height 26
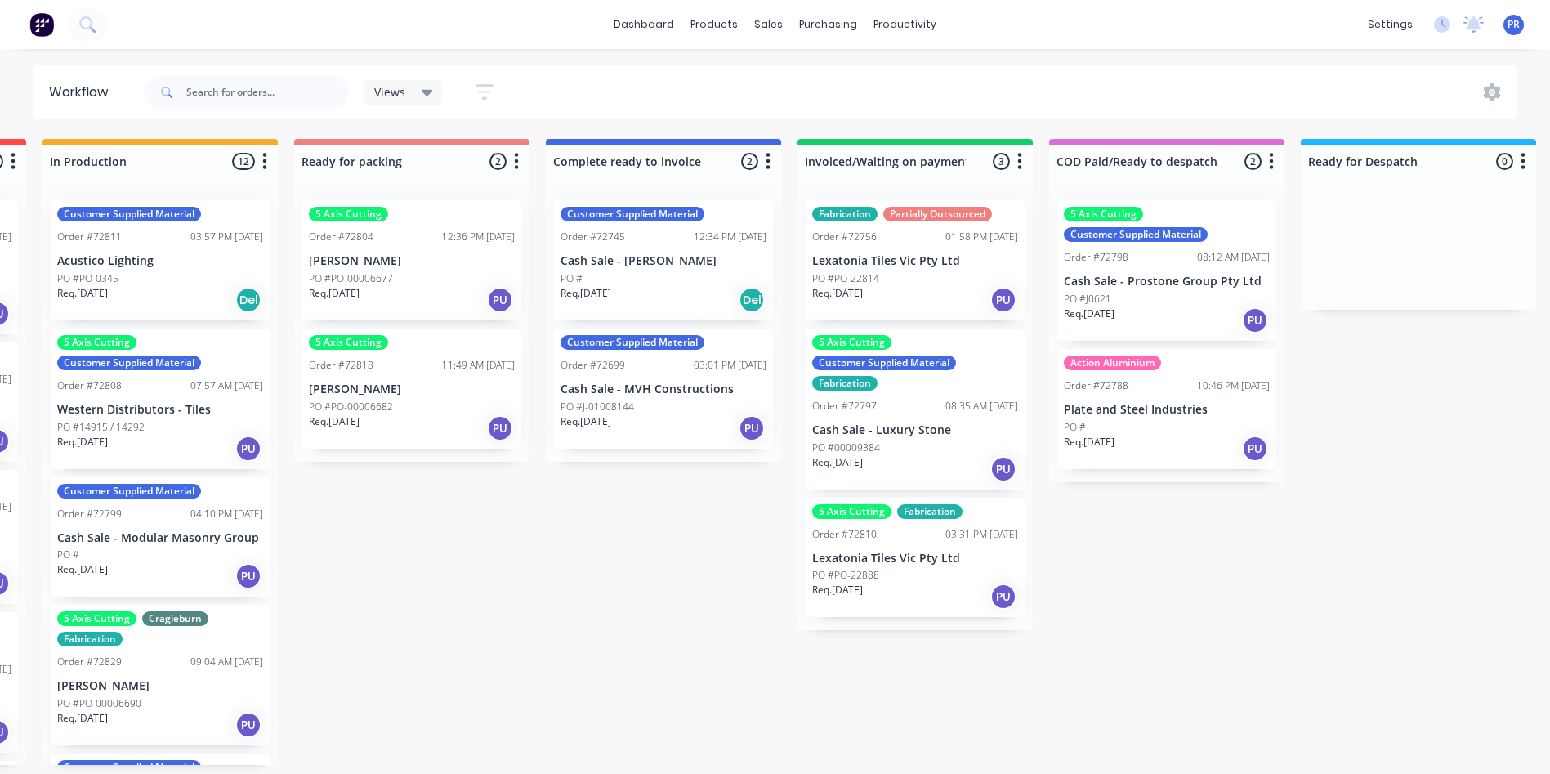
click at [926, 599] on div "Req. [DATE] PU" at bounding box center [915, 597] width 206 height 28
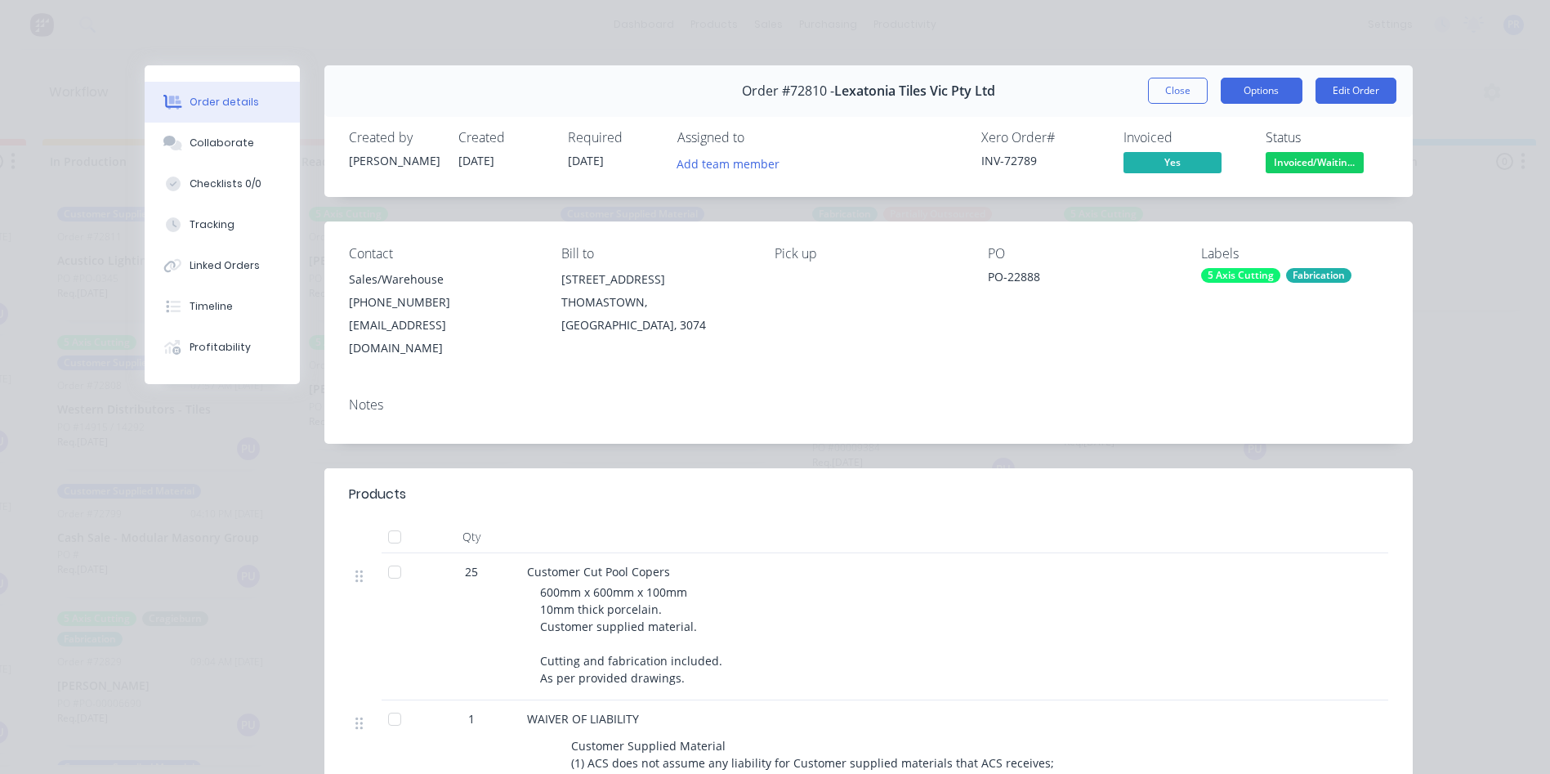
click at [1228, 93] on button "Options" at bounding box center [1262, 91] width 82 height 26
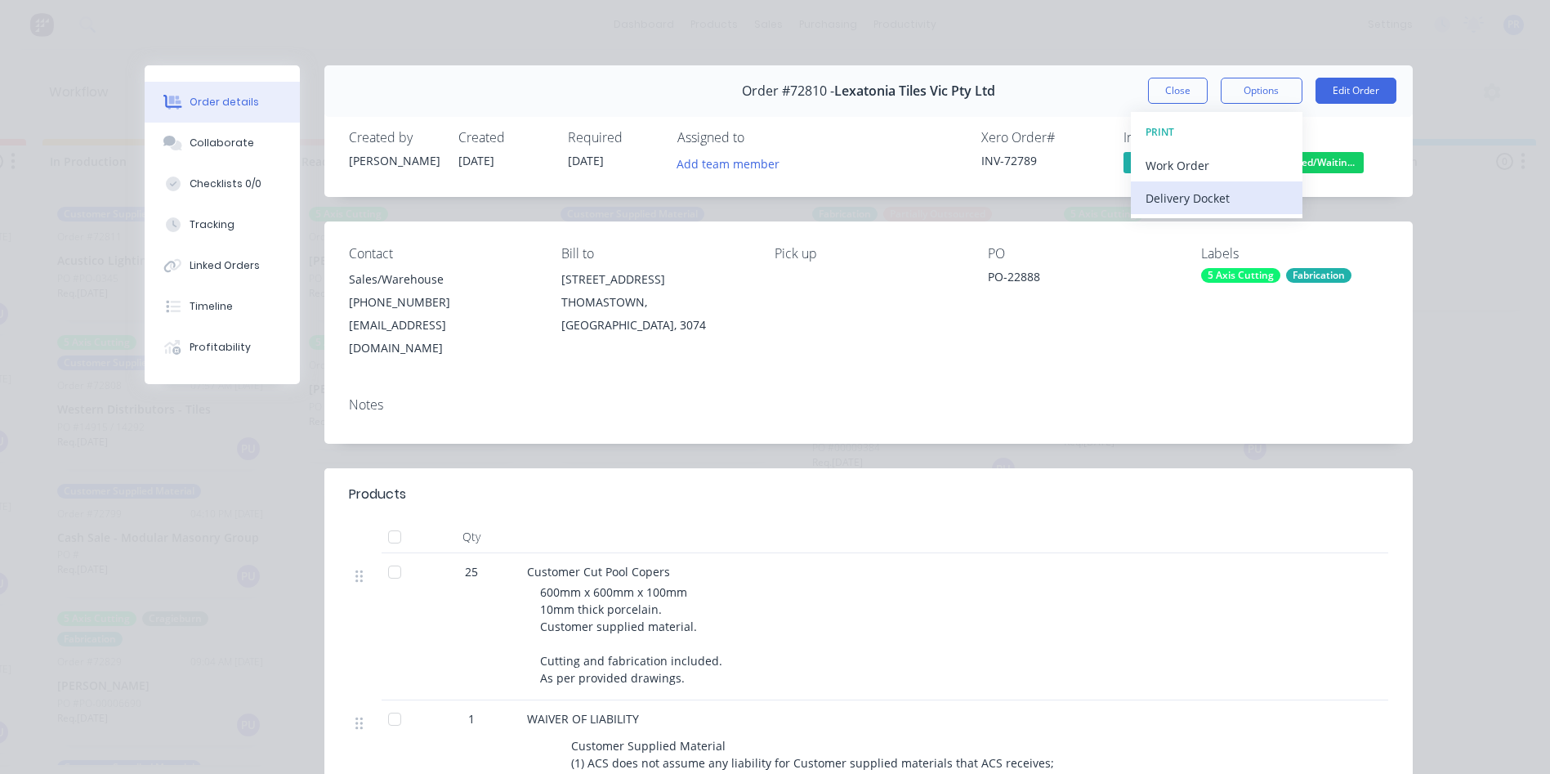
click at [1193, 204] on div "Delivery Docket" at bounding box center [1217, 198] width 142 height 24
click at [1193, 204] on div "Standard" at bounding box center [1217, 198] width 142 height 24
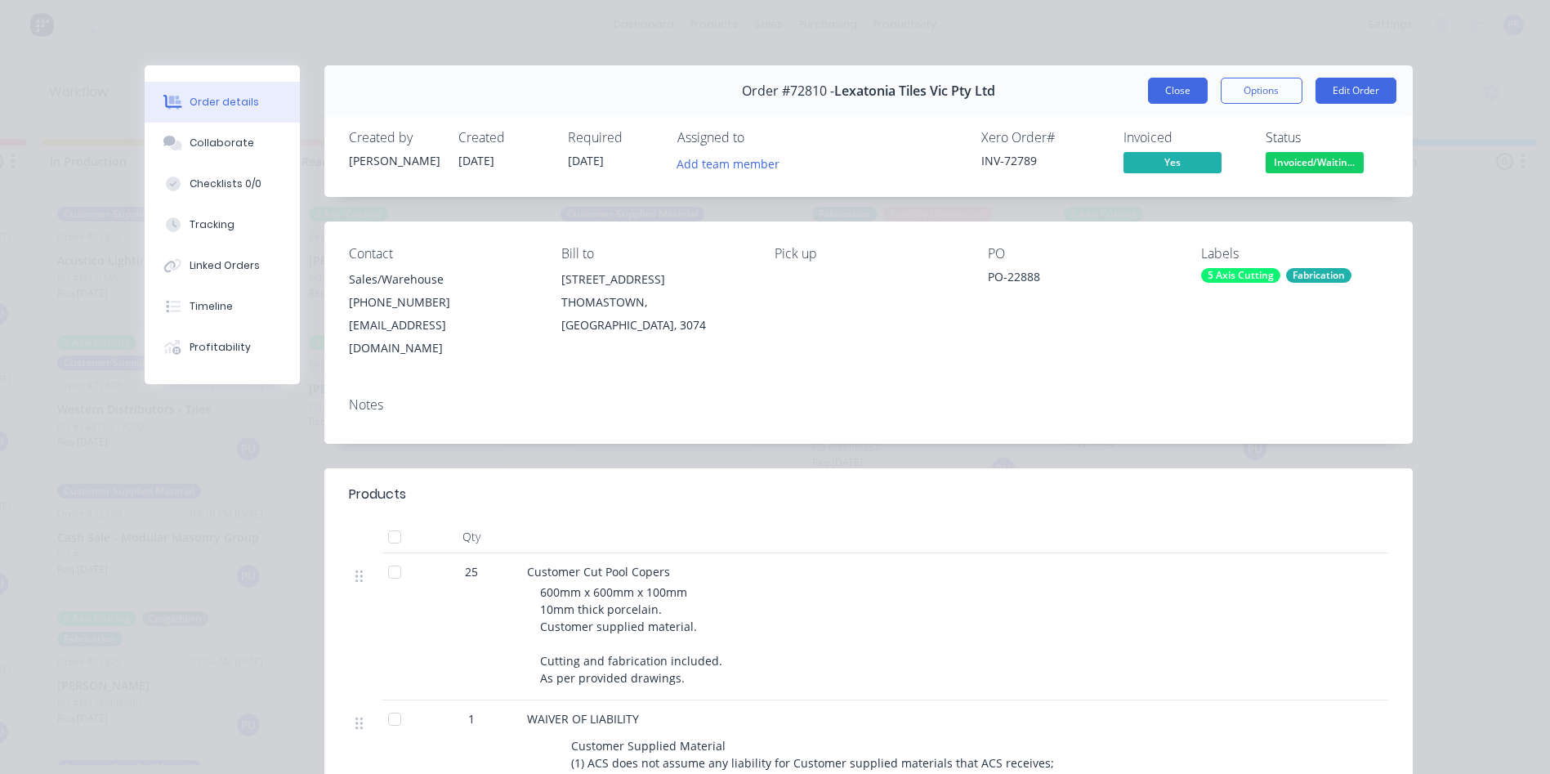
click at [1157, 96] on button "Close" at bounding box center [1178, 91] width 60 height 26
